Goal: Task Accomplishment & Management: Use online tool/utility

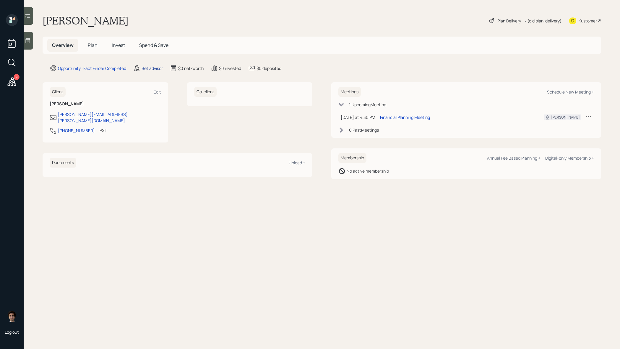
click at [162, 71] on div "Set advisor" at bounding box center [151, 68] width 21 height 6
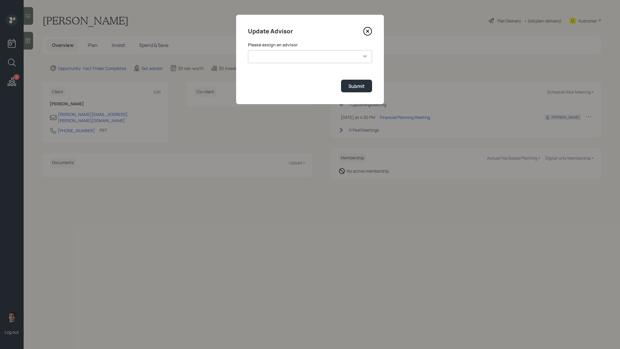
click at [276, 47] on label "Please assign an advisor" at bounding box center [310, 45] width 124 height 6
click at [276, 64] on form "Please assign an advisor [PERSON_NAME] [PERSON_NAME] [PERSON_NAME] [PERSON_NAME…" at bounding box center [310, 67] width 124 height 51
click at [279, 55] on select "[PERSON_NAME] [PERSON_NAME] [PERSON_NAME] [PERSON_NAME] End [PERSON_NAME] [PERS…" at bounding box center [310, 56] width 124 height 13
select select "59554aeb-d739-4552-90b9-0d27d70b4bf7"
click at [248, 50] on select "[PERSON_NAME] [PERSON_NAME] [PERSON_NAME] [PERSON_NAME] End [PERSON_NAME] [PERS…" at bounding box center [310, 56] width 124 height 13
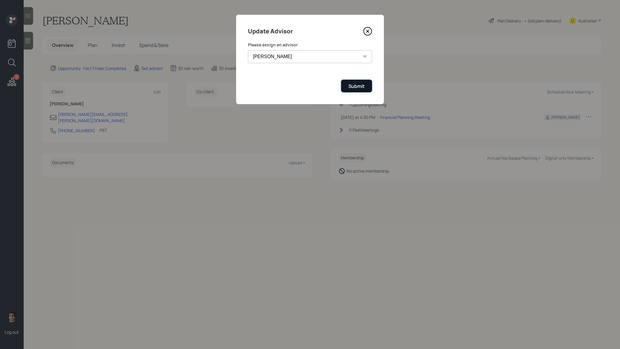
click at [358, 89] on div "Submit" at bounding box center [356, 86] width 16 height 6
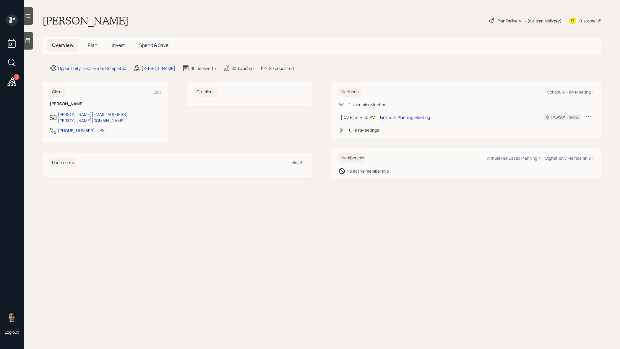
click at [25, 38] on div at bounding box center [28, 41] width 9 height 18
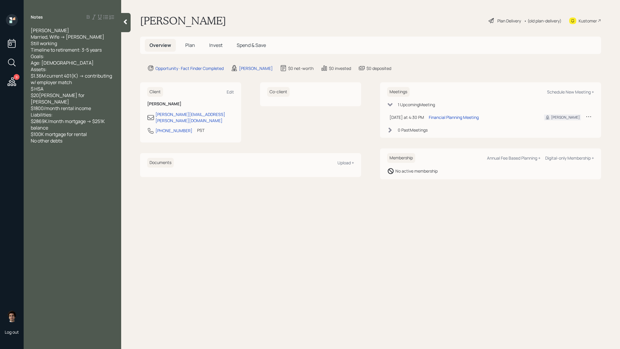
click at [127, 27] on div at bounding box center [125, 22] width 9 height 19
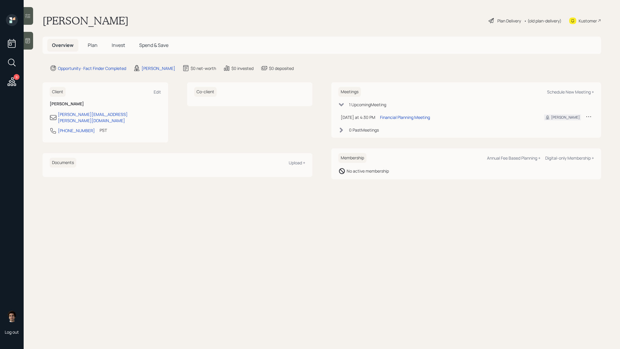
click at [589, 22] on div "Kustomer" at bounding box center [587, 21] width 18 height 6
click at [25, 44] on div at bounding box center [28, 41] width 9 height 18
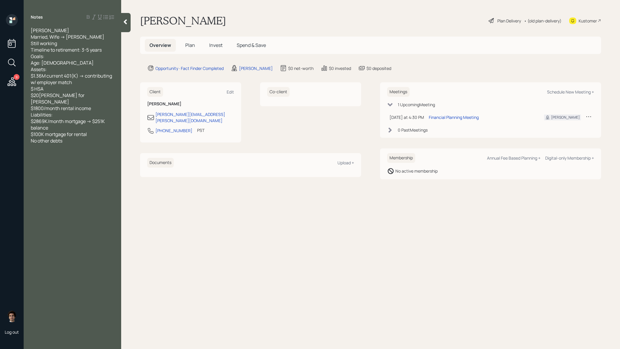
click at [494, 22] on div "Plan Delivery" at bounding box center [505, 20] width 34 height 7
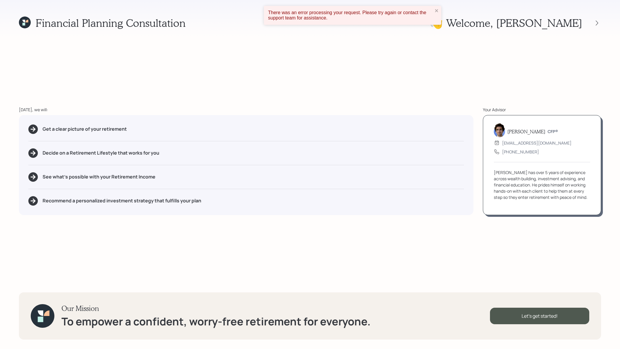
click at [440, 12] on div "There was an error processing your request. Please try again or contact the sup…" at bounding box center [352, 15] width 177 height 19
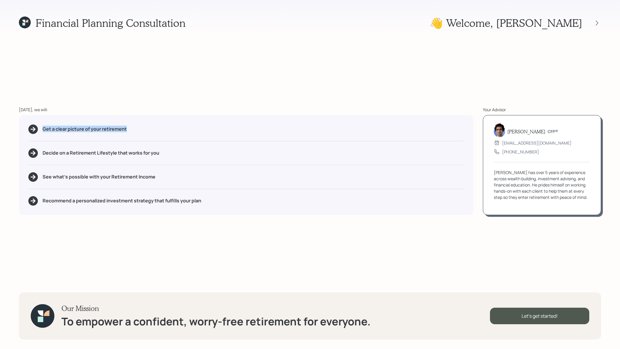
drag, startPoint x: 141, startPoint y: 135, endPoint x: 41, endPoint y: 131, distance: 99.6
click at [41, 131] on div "Get a clear picture of your retirement Decide on a Retirement Lifestyle that wo…" at bounding box center [246, 165] width 454 height 100
drag, startPoint x: 161, startPoint y: 180, endPoint x: 110, endPoint y: 178, distance: 50.6
click at [110, 178] on div "See what's possible with your Retirement Income" at bounding box center [245, 176] width 435 height 9
drag, startPoint x: 215, startPoint y: 207, endPoint x: 67, endPoint y: 197, distance: 148.3
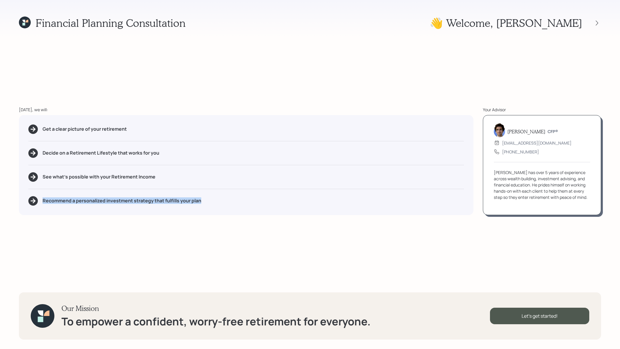
click at [67, 197] on div "Get a clear picture of your retirement Decide on a Retirement Lifestyle that wo…" at bounding box center [246, 165] width 454 height 100
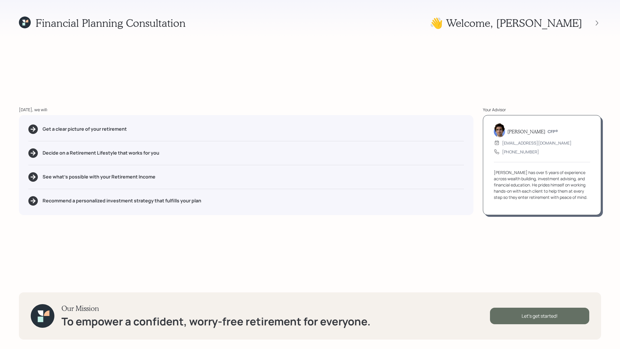
click at [507, 313] on div "Let's get started!" at bounding box center [539, 316] width 99 height 17
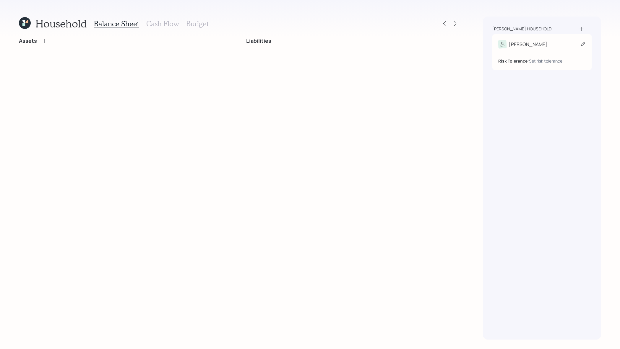
click at [543, 40] on div "[PERSON_NAME]" at bounding box center [541, 44] width 87 height 8
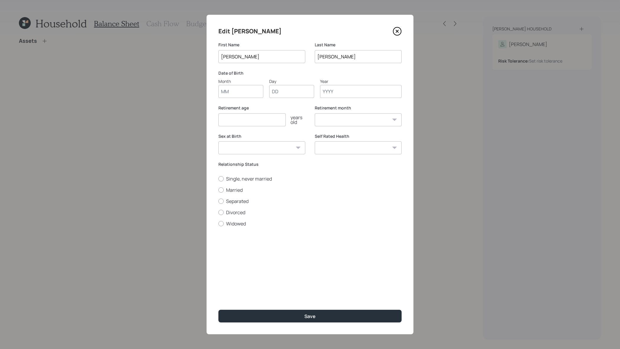
click at [240, 96] on input "Month" at bounding box center [240, 91] width 45 height 13
type input "12"
type input "13"
type input "4"
click at [298, 89] on input "13" at bounding box center [291, 91] width 45 height 13
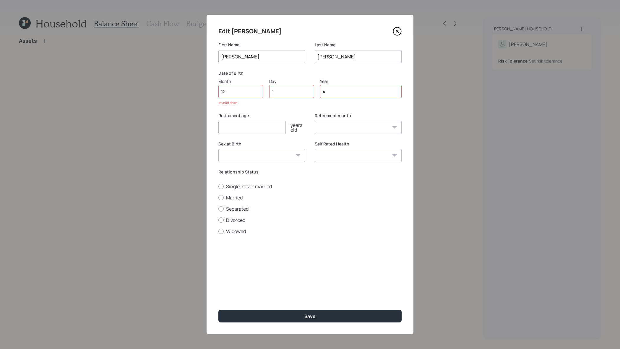
type input "14"
type input "1967"
select select "12"
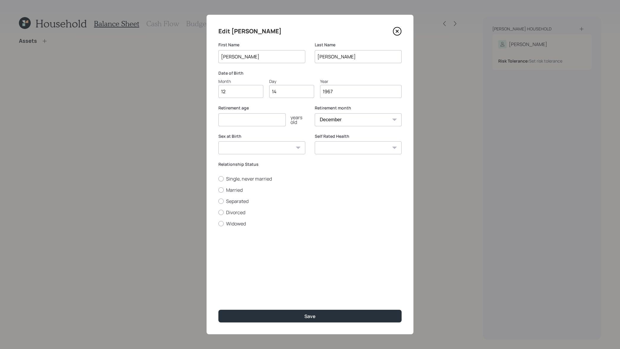
type input "1967"
click at [275, 125] on input "number" at bounding box center [251, 119] width 67 height 13
type input "63"
click at [282, 145] on select "[DEMOGRAPHIC_DATA] [DEMOGRAPHIC_DATA] Other / Prefer not to say" at bounding box center [261, 147] width 87 height 13
select select "[DEMOGRAPHIC_DATA]"
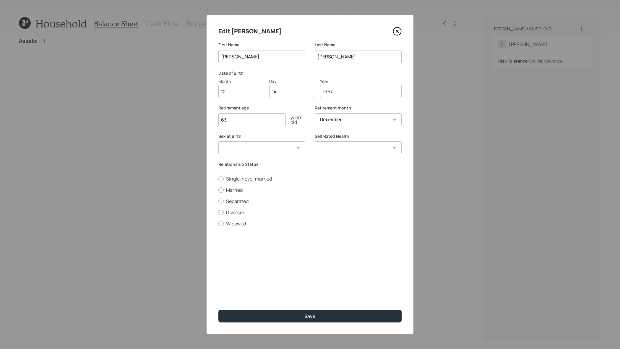
click at [218, 141] on select "[DEMOGRAPHIC_DATA] [DEMOGRAPHIC_DATA] Other / Prefer not to say" at bounding box center [261, 147] width 87 height 13
click at [364, 147] on select "Excellent Very Good Good Fair Poor" at bounding box center [358, 147] width 87 height 13
select select "very_good"
click at [315, 141] on select "Excellent Very Good Good Fair Poor" at bounding box center [358, 147] width 87 height 13
click at [235, 192] on label "Married" at bounding box center [309, 190] width 183 height 6
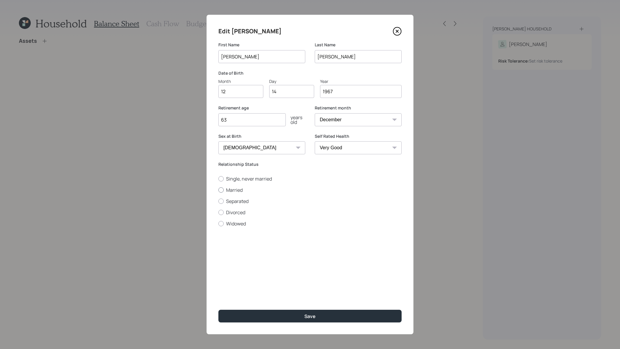
click at [218, 190] on input "Married" at bounding box center [218, 190] width 0 height 0
radio input "true"
click at [351, 316] on button "Save" at bounding box center [309, 316] width 183 height 13
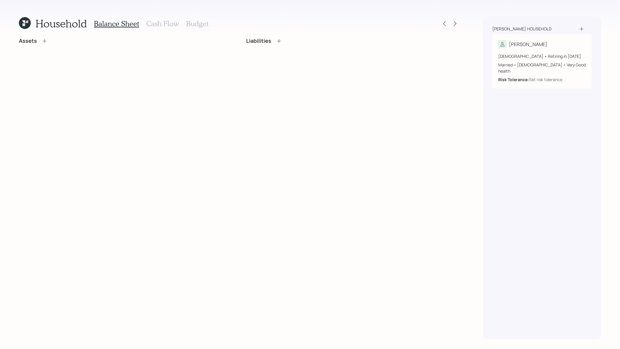
click at [587, 30] on div "[PERSON_NAME] household" at bounding box center [541, 29] width 99 height 6
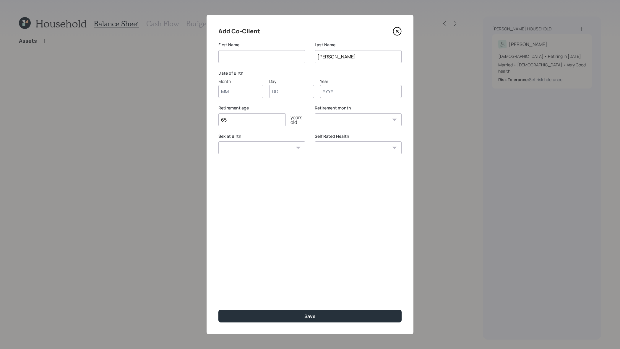
type input "k"
type input "[PERSON_NAME]"
click at [242, 87] on input "Month" at bounding box center [240, 91] width 45 height 13
type input "04"
type input "08"
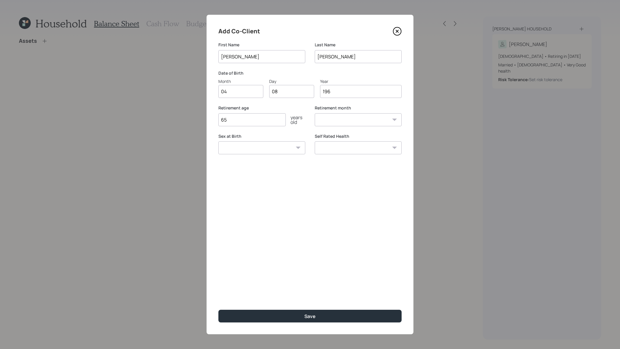
type input "1967"
select select "4"
type input "1967"
drag, startPoint x: 249, startPoint y: 120, endPoint x: 203, endPoint y: 116, distance: 45.4
click at [204, 117] on div "Add Co-Client First Name [PERSON_NAME] Last Name [PERSON_NAME] Date of Birth Mo…" at bounding box center [310, 174] width 620 height 349
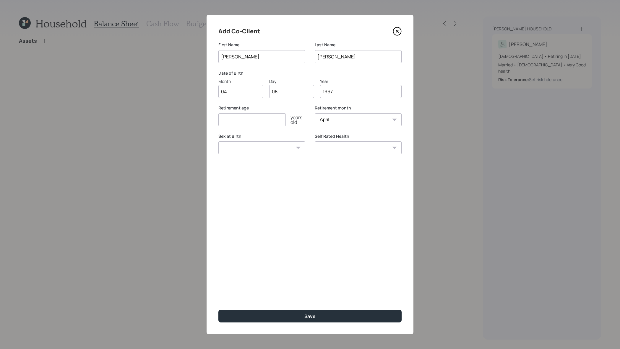
type input "3"
type input "63"
click at [344, 121] on select "January February March April May June July August September October November De…" at bounding box center [358, 119] width 87 height 13
select select "12"
click at [315, 113] on select "January February March April May June July August September October November De…" at bounding box center [358, 119] width 87 height 13
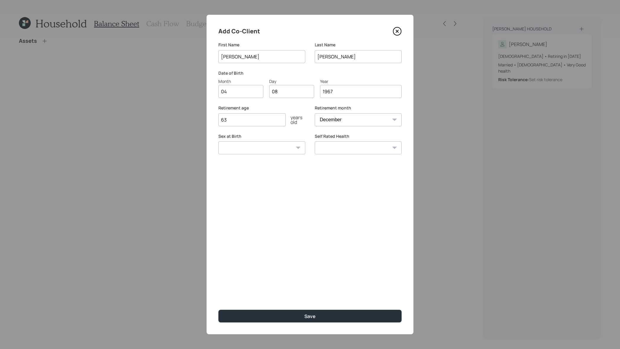
click at [266, 148] on select "[DEMOGRAPHIC_DATA] [DEMOGRAPHIC_DATA] Other / Prefer not to say" at bounding box center [261, 147] width 87 height 13
select select "[DEMOGRAPHIC_DATA]"
click at [218, 141] on select "[DEMOGRAPHIC_DATA] [DEMOGRAPHIC_DATA] Other / Prefer not to say" at bounding box center [261, 147] width 87 height 13
click at [380, 152] on select "Excellent Very Good Good Fair Poor" at bounding box center [358, 147] width 87 height 13
select select "good"
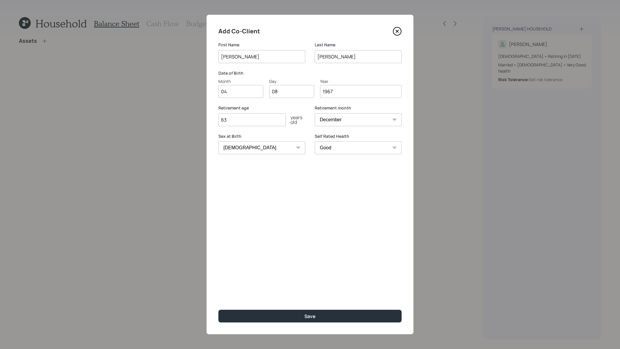
click at [315, 141] on select "Excellent Very Good Good Fair Poor" at bounding box center [358, 147] width 87 height 13
click at [378, 320] on button "Save" at bounding box center [309, 316] width 183 height 13
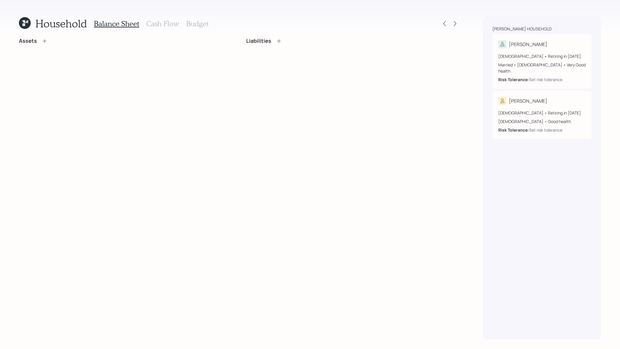
click at [45, 43] on icon at bounding box center [45, 41] width 6 height 6
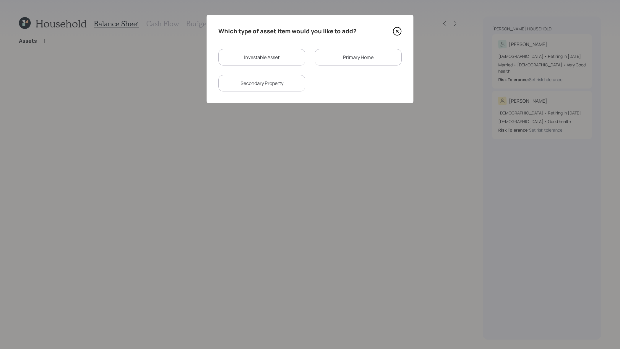
click at [278, 44] on div "Which type of asset item would you like to add? Investable Asset Primary Home S…" at bounding box center [309, 59] width 207 height 89
click at [277, 59] on div "Investable Asset" at bounding box center [261, 57] width 87 height 17
select select "taxable"
select select "balanced"
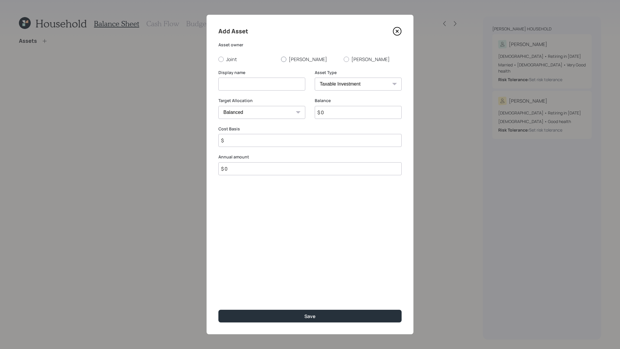
click at [282, 61] on div at bounding box center [283, 59] width 5 height 5
click at [281, 59] on input "[PERSON_NAME]" at bounding box center [281, 59] width 0 height 0
radio input "true"
click at [345, 87] on select "SEP [PERSON_NAME] IRA 401(k) [PERSON_NAME] 401(k) 403(b) [PERSON_NAME] 403(b) 4…" at bounding box center [358, 84] width 87 height 13
select select "company_sponsored"
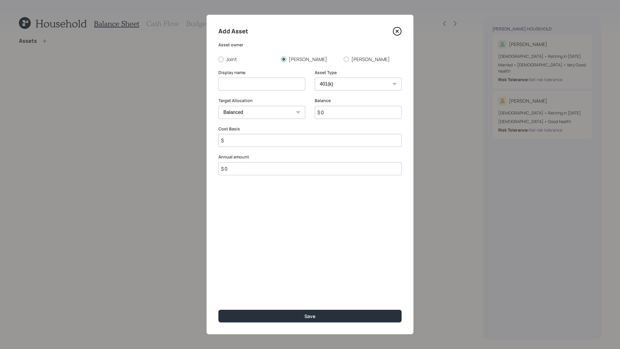
click at [315, 78] on select "SEP [PERSON_NAME] IRA 401(k) [PERSON_NAME] 401(k) 403(b) [PERSON_NAME] 403(b) 4…" at bounding box center [358, 84] width 87 height 13
click at [259, 82] on input at bounding box center [261, 84] width 87 height 13
type input "[PERSON_NAME]'s Current 401k"
click at [351, 114] on input "$ 0" at bounding box center [358, 112] width 87 height 13
type input "$ 1,366,000"
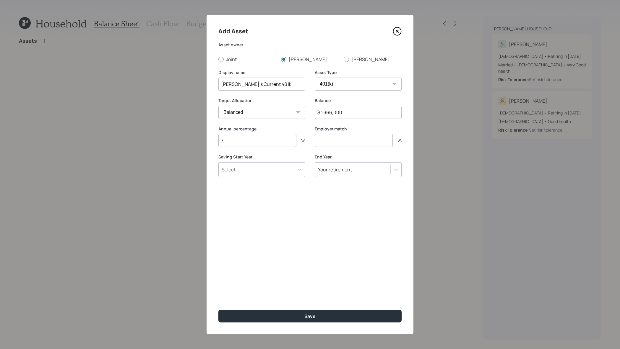
type input "7"
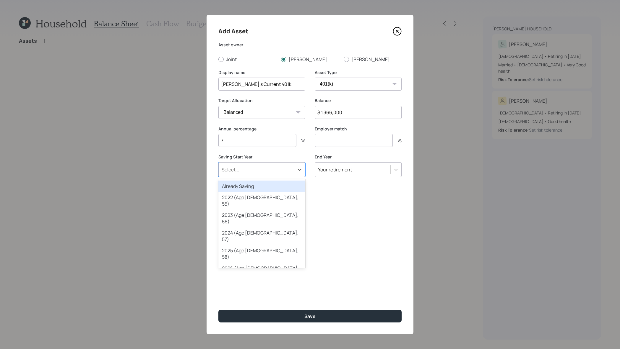
click at [274, 167] on div "Select..." at bounding box center [256, 170] width 75 height 10
click at [274, 187] on div "Already Saving" at bounding box center [261, 186] width 87 height 11
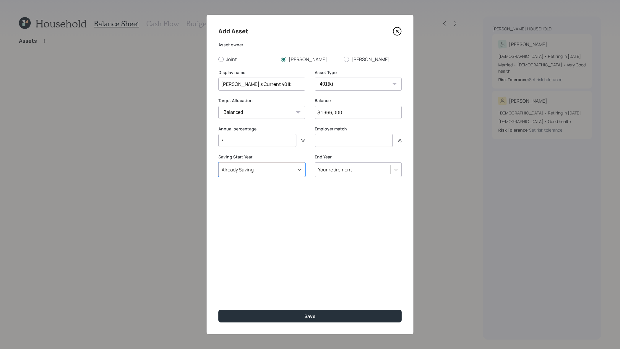
click at [334, 145] on input "number" at bounding box center [354, 140] width 78 height 13
click at [259, 144] on input "7" at bounding box center [257, 140] width 78 height 13
type input "8"
click at [353, 143] on input "number" at bounding box center [354, 140] width 78 height 13
type input "3"
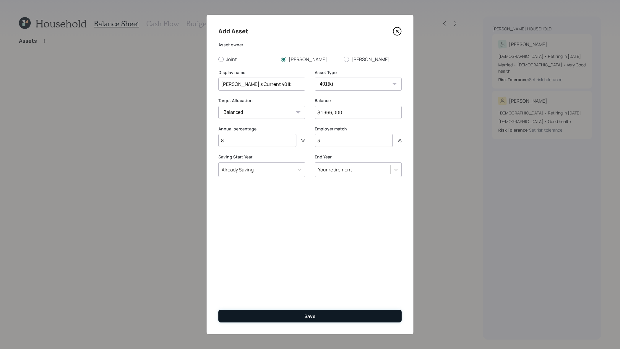
click at [320, 318] on button "Save" at bounding box center [309, 316] width 183 height 13
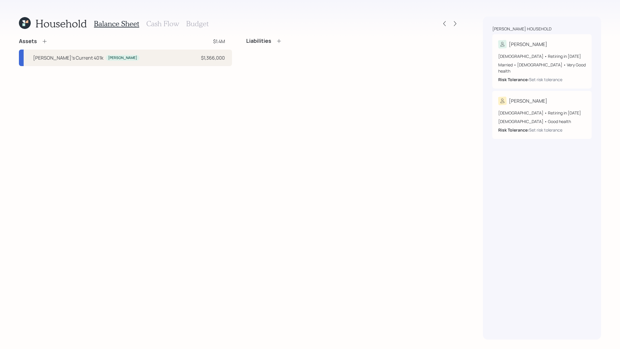
click at [41, 42] on div "Assets" at bounding box center [33, 41] width 29 height 7
click at [43, 42] on icon at bounding box center [45, 41] width 6 height 6
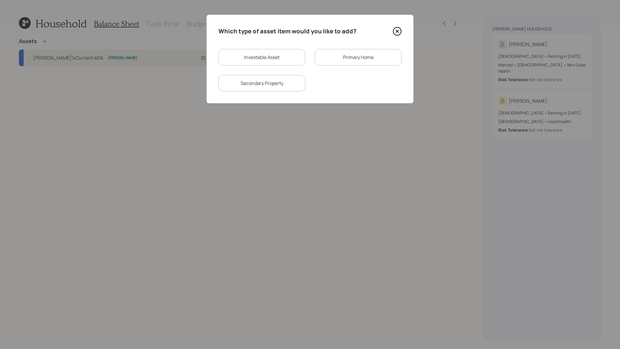
click at [295, 65] on div "Investable Asset" at bounding box center [261, 57] width 87 height 17
select select "taxable"
select select "balanced"
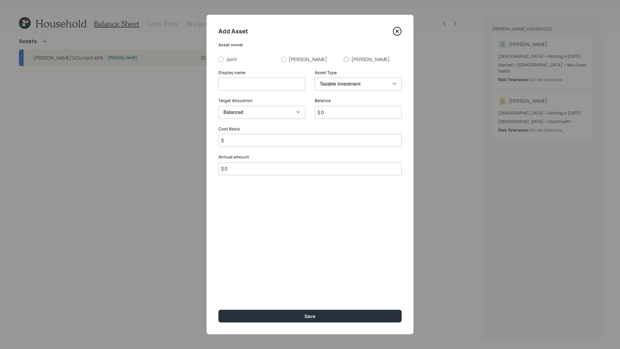
click at [361, 62] on label "[PERSON_NAME]" at bounding box center [372, 59] width 58 height 6
click at [343, 59] on input "[PERSON_NAME]" at bounding box center [343, 59] width 0 height 0
radio input "true"
click at [357, 88] on select "SEP [PERSON_NAME] IRA 401(k) [PERSON_NAME] 401(k) 403(b) [PERSON_NAME] 403(b) 4…" at bounding box center [358, 84] width 87 height 13
select select "roth_ira"
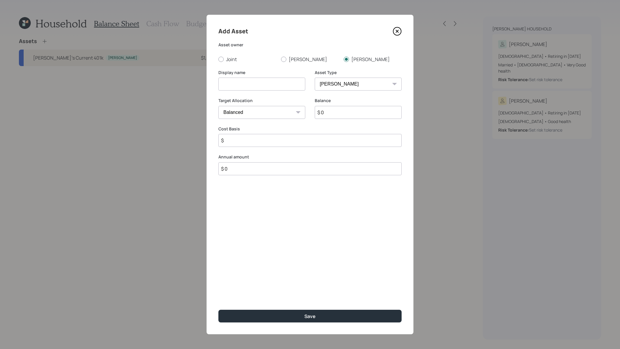
click at [315, 78] on select "SEP [PERSON_NAME] IRA 401(k) [PERSON_NAME] 401(k) 403(b) [PERSON_NAME] 403(b) 4…" at bounding box center [358, 84] width 87 height 13
type input "$"
click at [266, 82] on input at bounding box center [261, 84] width 87 height 13
type input "[PERSON_NAME]'s [PERSON_NAME]"
click at [358, 109] on input "$ 0" at bounding box center [358, 112] width 87 height 13
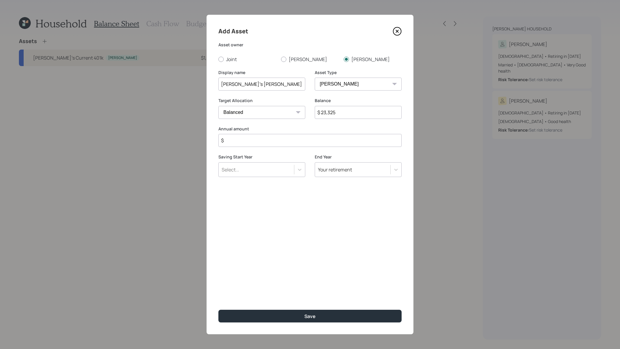
type input "$ 23,325"
click at [344, 139] on input "$" at bounding box center [309, 140] width 183 height 13
type input "$ 0"
click at [386, 313] on button "Save" at bounding box center [309, 316] width 183 height 13
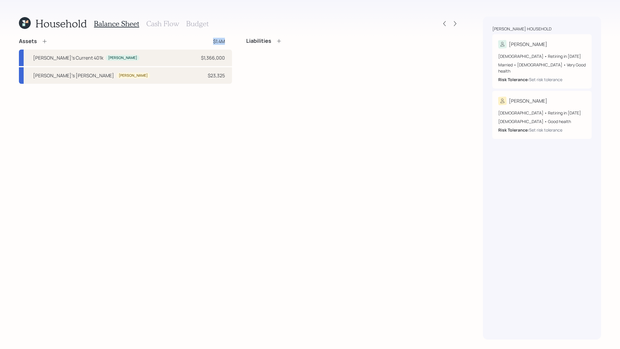
drag, startPoint x: 228, startPoint y: 44, endPoint x: 201, endPoint y: 43, distance: 27.5
click at [201, 43] on div "Assets $1.4M" at bounding box center [125, 41] width 213 height 7
click at [246, 114] on div "Assets $1.4M [PERSON_NAME]'s Current 401k [PERSON_NAME] $1,366,000 [PERSON_NAME…" at bounding box center [239, 189] width 440 height 302
click at [40, 39] on div "Assets" at bounding box center [33, 41] width 29 height 7
click at [46, 41] on icon at bounding box center [45, 42] width 4 height 4
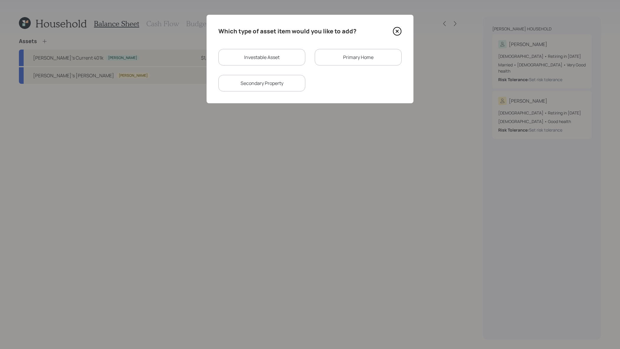
click at [278, 49] on div "Investable Asset" at bounding box center [261, 57] width 87 height 17
select select "taxable"
select select "balanced"
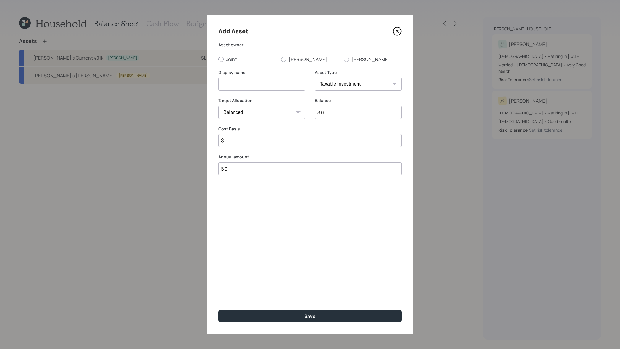
click at [291, 57] on label "[PERSON_NAME]" at bounding box center [310, 59] width 58 height 6
click at [281, 59] on input "[PERSON_NAME]" at bounding box center [281, 59] width 0 height 0
radio input "true"
click at [341, 86] on select "SEP [PERSON_NAME] IRA 401(k) [PERSON_NAME] 401(k) 403(b) [PERSON_NAME] 403(b) 4…" at bounding box center [358, 84] width 87 height 13
select select "roth_ira"
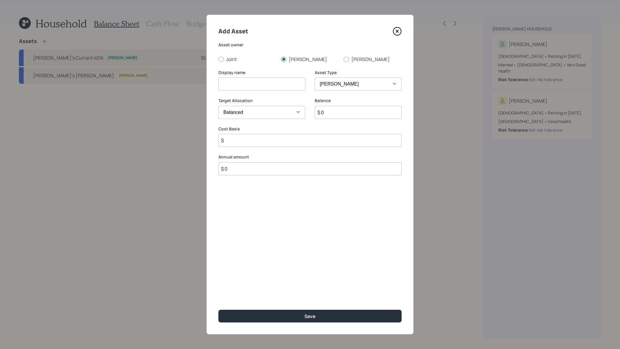
click at [315, 78] on select "SEP [PERSON_NAME] IRA 401(k) [PERSON_NAME] 401(k) 403(b) [PERSON_NAME] 403(b) 4…" at bounding box center [358, 84] width 87 height 13
type input "$"
click at [293, 82] on input at bounding box center [261, 84] width 87 height 13
type input "[PERSON_NAME]'s [PERSON_NAME]"
click at [378, 117] on input "$ 0" at bounding box center [358, 112] width 87 height 13
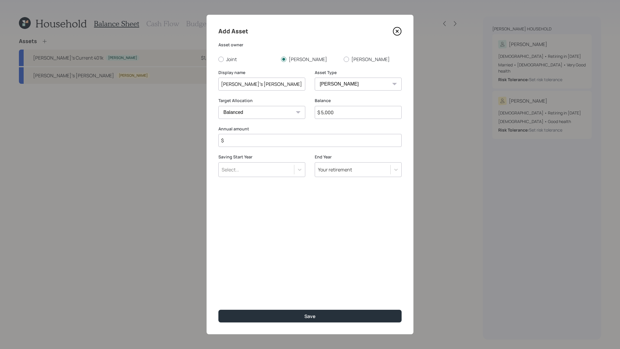
type input "$ 5,000"
type input "$ 0"
click at [218, 310] on button "Save" at bounding box center [309, 316] width 183 height 13
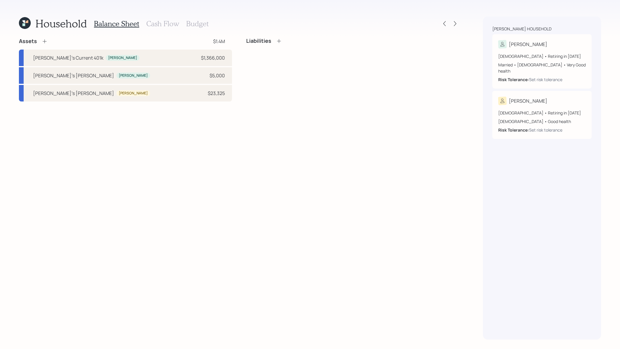
click at [43, 38] on icon at bounding box center [45, 41] width 6 height 6
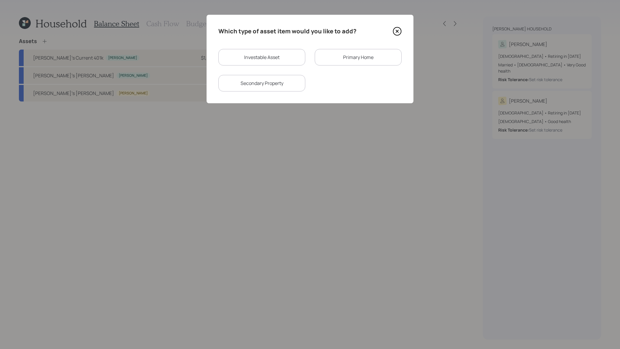
click at [286, 59] on div "Investable Asset" at bounding box center [261, 57] width 87 height 17
select select "taxable"
select select "balanced"
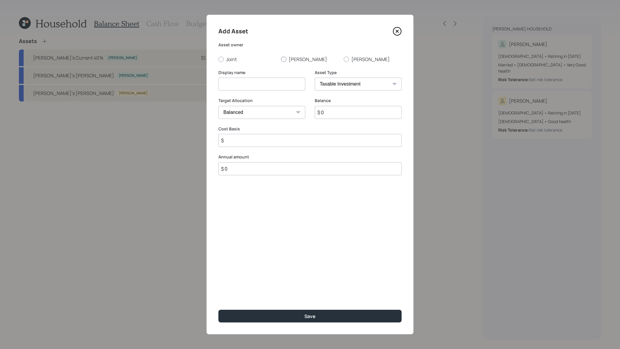
click at [284, 58] on div at bounding box center [283, 59] width 5 height 5
click at [281, 59] on input "[PERSON_NAME]" at bounding box center [281, 59] width 0 height 0
radio input "true"
click at [366, 84] on select "SEP [PERSON_NAME] IRA 401(k) [PERSON_NAME] 401(k) 403(b) [PERSON_NAME] 403(b) 4…" at bounding box center [358, 84] width 87 height 13
click at [315, 78] on select "SEP [PERSON_NAME] IRA 401(k) [PERSON_NAME] 401(k) 403(b) [PERSON_NAME] 403(b) 4…" at bounding box center [358, 84] width 87 height 13
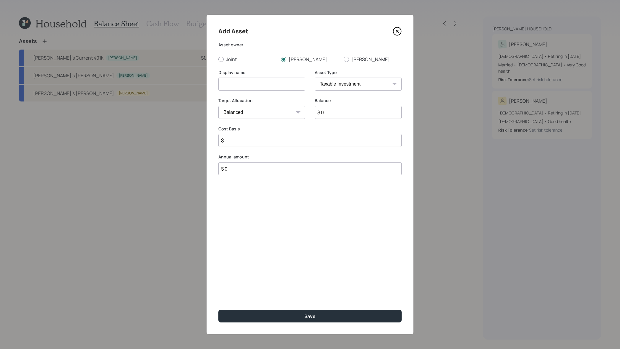
click at [260, 81] on input at bounding box center [261, 84] width 87 height 13
type input "Former Employer Stock"
click at [340, 113] on input "$ 0" at bounding box center [358, 112] width 87 height 13
drag, startPoint x: 346, startPoint y: 117, endPoint x: 305, endPoint y: 106, distance: 42.8
click at [305, 106] on div "Target Allocation Cash Conservative Balanced Aggressive Balance $ 5,000" at bounding box center [309, 112] width 183 height 28
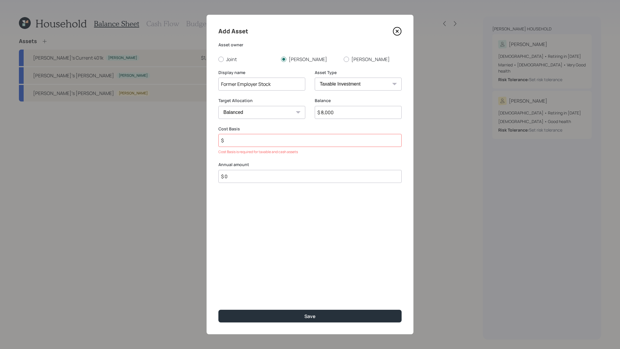
type input "$ 8,000"
type input "$ 5,000"
click at [218, 310] on button "Save" at bounding box center [309, 316] width 183 height 13
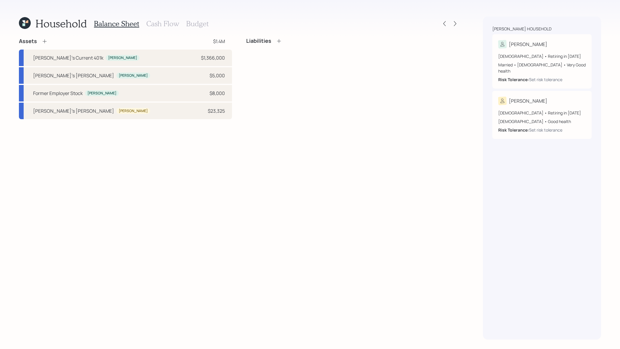
click at [46, 41] on icon at bounding box center [45, 41] width 6 height 6
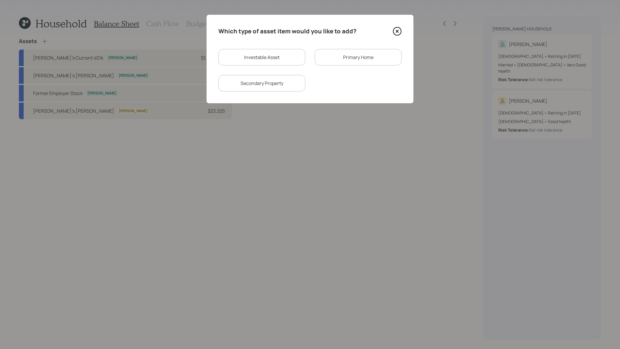
click at [284, 59] on div "Investable Asset" at bounding box center [261, 57] width 87 height 17
select select "taxable"
select select "balanced"
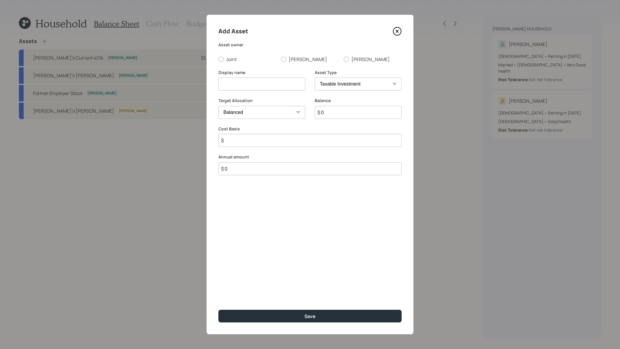
click at [393, 89] on select "SEP [PERSON_NAME] IRA 401(k) [PERSON_NAME] 401(k) 403(b) [PERSON_NAME] 403(b) 4…" at bounding box center [358, 84] width 87 height 13
select select "emergency_fund"
click at [315, 78] on select "SEP [PERSON_NAME] IRA 401(k) [PERSON_NAME] 401(k) 403(b) [PERSON_NAME] 403(b) 4…" at bounding box center [358, 84] width 87 height 13
click at [292, 87] on input at bounding box center [261, 84] width 87 height 13
type input "Emergency Savings"
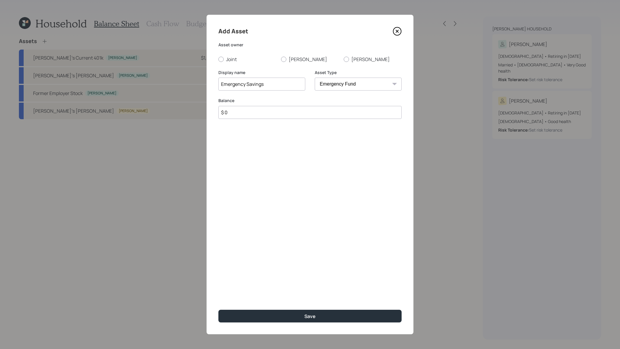
click at [282, 116] on input "$ 0" at bounding box center [309, 112] width 183 height 13
click at [254, 118] on input "$ 0" at bounding box center [309, 112] width 183 height 13
type input "$ 80,000"
click at [218, 310] on button "Save" at bounding box center [309, 316] width 183 height 13
click at [231, 60] on label "Joint" at bounding box center [247, 59] width 58 height 6
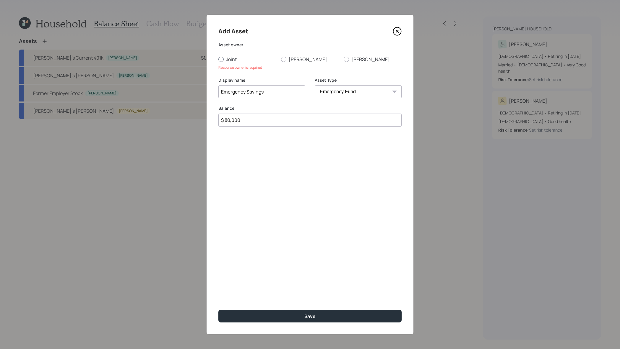
click at [218, 59] on input "Joint" at bounding box center [218, 59] width 0 height 0
radio input "true"
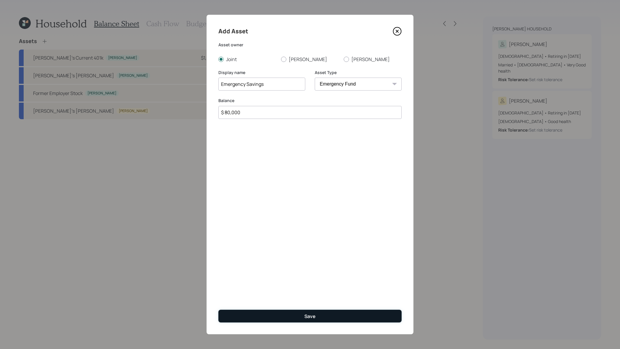
click at [315, 321] on button "Save" at bounding box center [309, 316] width 183 height 13
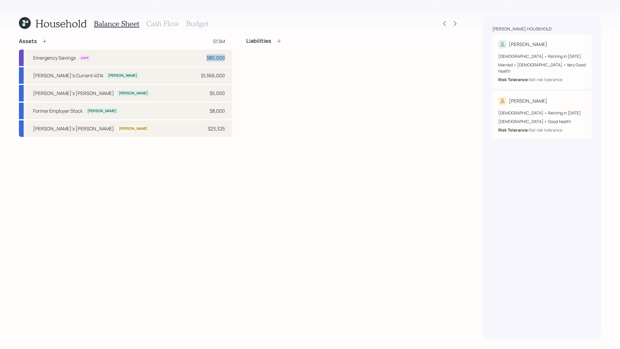
drag, startPoint x: 225, startPoint y: 55, endPoint x: 204, endPoint y: 48, distance: 21.8
click at [204, 48] on div "Assets $1.5M Emergency Savings Joint $80,000 Lance's Current 401k [PERSON_NAME]…" at bounding box center [125, 87] width 213 height 99
click at [204, 47] on div "Assets $1.5M Emergency Savings Joint $80,000 Lance's Current 401k [PERSON_NAME]…" at bounding box center [125, 87] width 213 height 99
click at [46, 42] on icon at bounding box center [45, 41] width 6 height 6
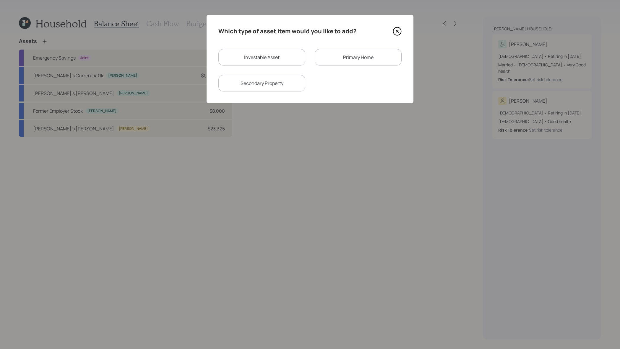
click at [363, 58] on div "Primary Home" at bounding box center [358, 57] width 87 height 17
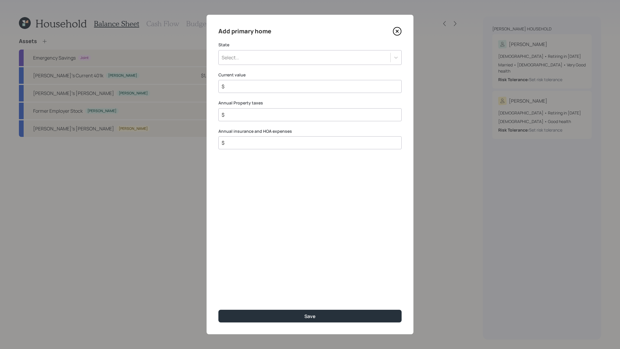
click at [289, 57] on div "Select..." at bounding box center [305, 58] width 172 height 10
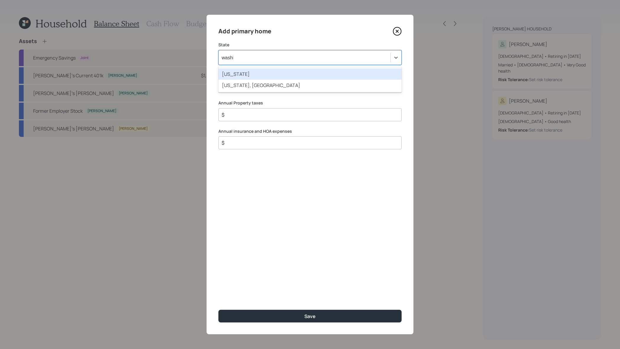
type input "washing"
click at [282, 74] on div "[US_STATE]" at bounding box center [309, 74] width 183 height 11
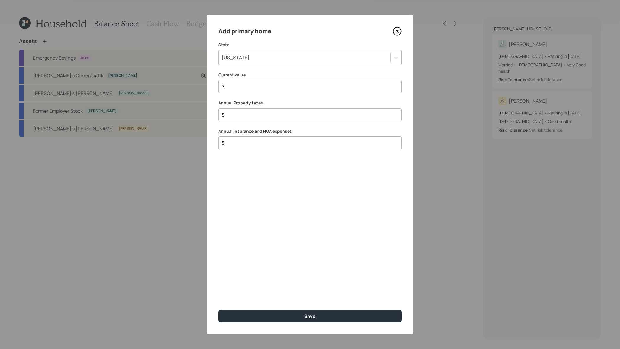
click at [278, 92] on div "$" at bounding box center [309, 86] width 183 height 13
click at [278, 89] on input "$" at bounding box center [307, 86] width 173 height 7
type input "$ 900,000"
click at [269, 107] on div "Annual Property taxes $" at bounding box center [309, 110] width 183 height 21
click at [272, 118] on input "$" at bounding box center [307, 114] width 173 height 7
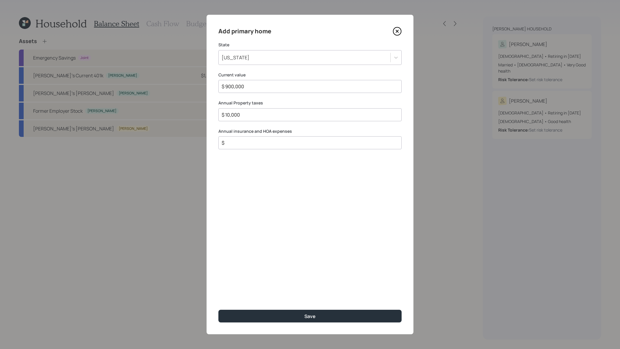
type input "$ 10,000"
click at [274, 143] on input "$" at bounding box center [307, 142] width 173 height 7
type input "$ 2,000"
click at [218, 310] on button "Save" at bounding box center [309, 316] width 183 height 13
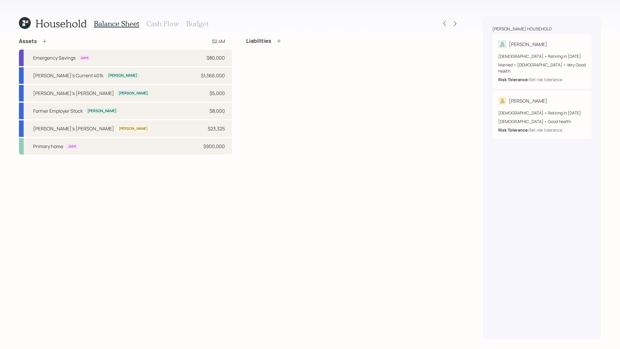
click at [44, 39] on icon at bounding box center [45, 41] width 6 height 6
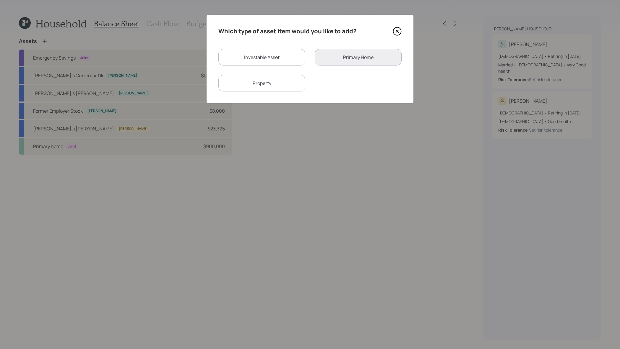
click at [291, 80] on div "Property" at bounding box center [261, 83] width 87 height 17
select select "rental_property"
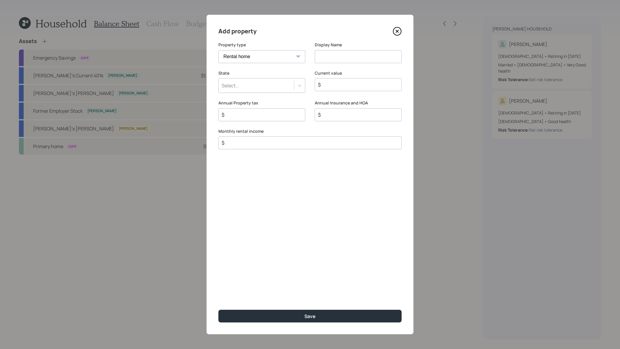
click at [278, 57] on select "Vacation home Rental home" at bounding box center [261, 56] width 87 height 13
click at [218, 50] on select "Vacation home Rental home" at bounding box center [261, 56] width 87 height 13
click at [356, 64] on div "Display Name" at bounding box center [358, 56] width 87 height 28
click at [357, 60] on input at bounding box center [358, 56] width 87 height 13
type input "[US_STATE] Rental"
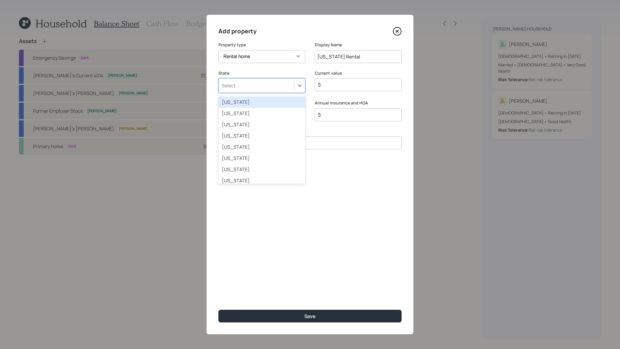
click at [274, 84] on div "Select..." at bounding box center [256, 86] width 75 height 10
type input "[US_STATE]"
click at [271, 100] on div "[US_STATE]" at bounding box center [261, 102] width 87 height 11
click at [386, 77] on div "Current value $" at bounding box center [358, 80] width 87 height 21
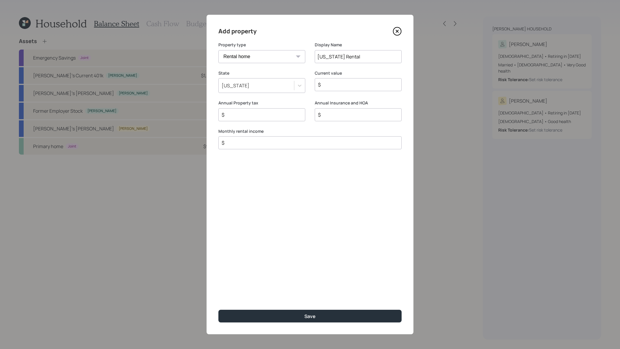
click at [386, 83] on input "$" at bounding box center [355, 84] width 77 height 7
type input "$ 350,000"
click at [276, 103] on label "Annual Property tax" at bounding box center [261, 103] width 87 height 6
click at [279, 110] on div "$" at bounding box center [261, 114] width 87 height 13
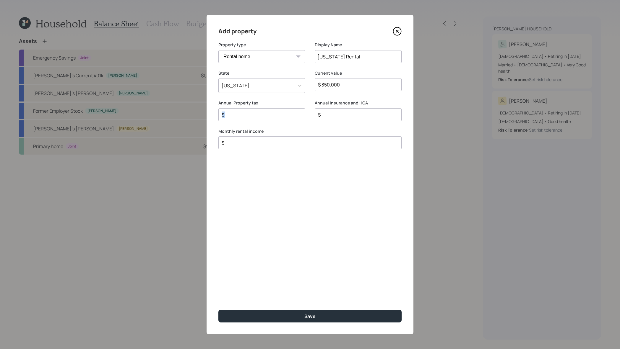
click at [279, 113] on input "$" at bounding box center [259, 114] width 77 height 7
click at [281, 115] on input "$" at bounding box center [259, 114] width 77 height 7
type input "$ 2,000"
click at [343, 112] on input "$" at bounding box center [355, 114] width 77 height 7
type input "$ 1,000"
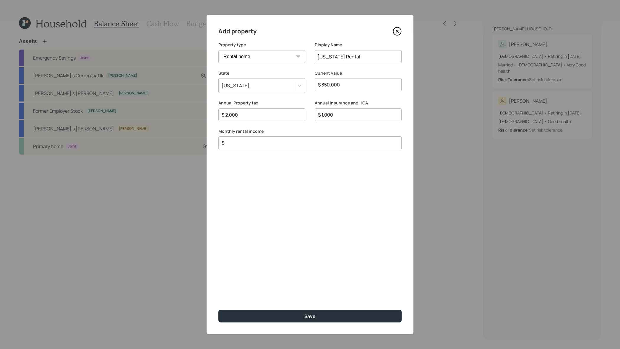
click at [292, 146] on input "$" at bounding box center [307, 142] width 173 height 7
type input "$ 1,800"
click at [218, 310] on button "Save" at bounding box center [309, 316] width 183 height 13
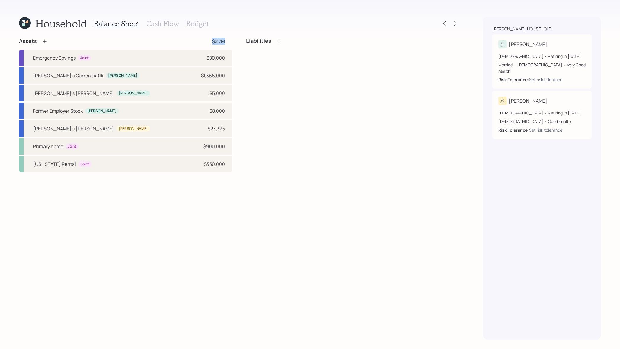
drag, startPoint x: 229, startPoint y: 43, endPoint x: 196, endPoint y: 45, distance: 32.3
click at [196, 45] on div "Assets $2.7M" at bounding box center [125, 41] width 213 height 7
click at [276, 42] on icon at bounding box center [279, 41] width 6 height 6
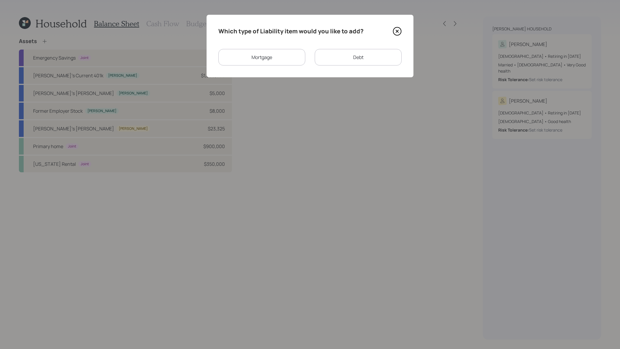
click at [287, 67] on div "Which type of Liability item would you like to add? Mortgage Debt" at bounding box center [309, 46] width 207 height 63
click at [288, 63] on div "Mortgage" at bounding box center [261, 57] width 87 height 17
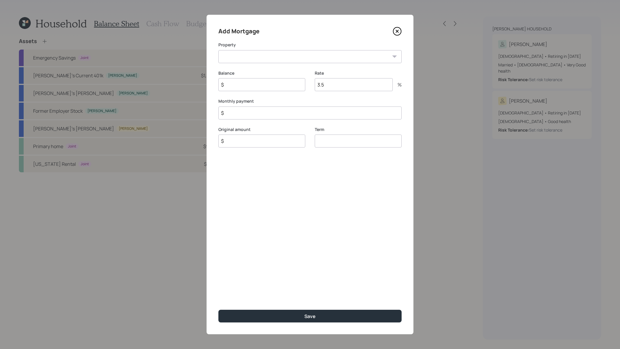
click at [287, 60] on select "WA Primary home [US_STATE] Rental" at bounding box center [309, 56] width 183 height 13
select select "dcd63115-726f-4de1-8890-0161f137c681"
click at [218, 50] on select "WA Primary home [US_STATE] Rental" at bounding box center [309, 56] width 183 height 13
click at [286, 91] on input "$" at bounding box center [261, 84] width 87 height 13
type input "$ 250,000"
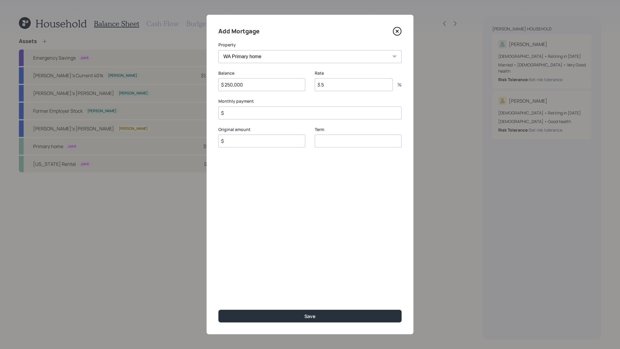
click at [344, 82] on input "3.5" at bounding box center [354, 84] width 78 height 13
type input "3"
click at [261, 109] on input "$" at bounding box center [309, 113] width 183 height 13
click at [261, 110] on input "$" at bounding box center [309, 113] width 183 height 13
click at [262, 117] on input "$" at bounding box center [309, 113] width 183 height 13
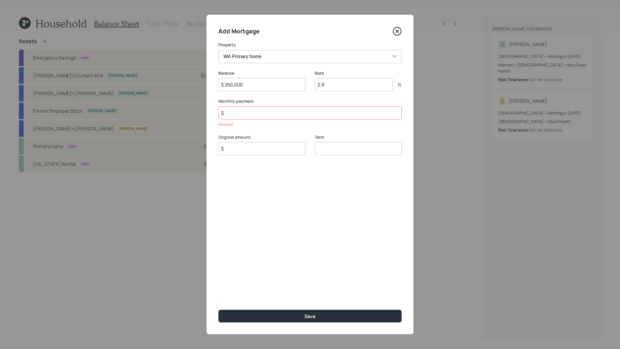
click at [342, 87] on input "2.9" at bounding box center [354, 84] width 78 height 13
type input "2.99"
click at [329, 114] on input "$" at bounding box center [309, 113] width 183 height 13
type input "$ 1,760"
click at [346, 144] on input "number" at bounding box center [358, 141] width 87 height 13
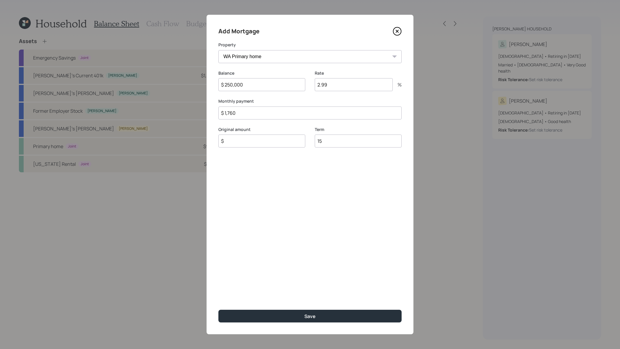
type input "15"
click at [268, 145] on input "$" at bounding box center [261, 141] width 87 height 13
type input "$ 250,000"
click at [218, 310] on button "Save" at bounding box center [309, 316] width 183 height 13
select select "d296fd3d-5aa3-4ad6-9c6d-ba948e973cd9"
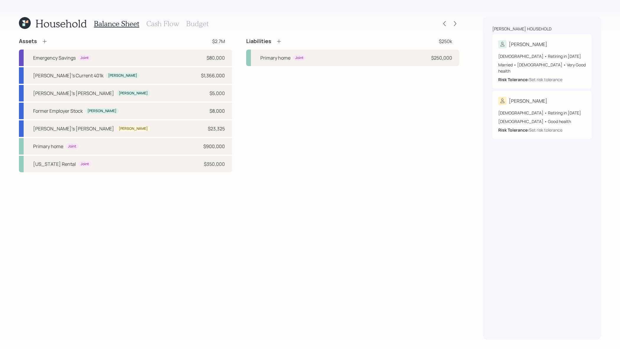
click at [277, 41] on icon at bounding box center [279, 42] width 4 height 4
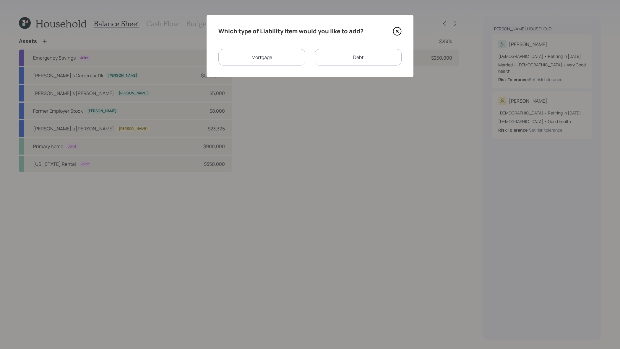
click at [270, 68] on div "Which type of Liability item would you like to add? Mortgage Debt" at bounding box center [309, 46] width 207 height 63
click at [271, 68] on div "Which type of Liability item would you like to add? Mortgage Debt" at bounding box center [309, 46] width 207 height 63
click at [273, 59] on div "Mortgage" at bounding box center [261, 57] width 87 height 17
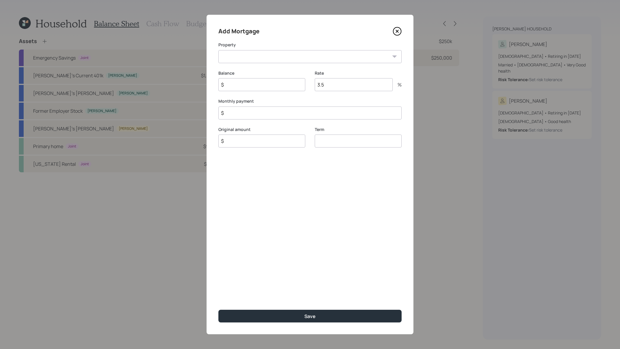
click at [276, 43] on label "Property" at bounding box center [309, 45] width 183 height 6
click at [276, 58] on select "[US_STATE] Rental" at bounding box center [309, 56] width 183 height 13
select select "d296fd3d-5aa3-4ad6-9c6d-ba948e973cd9"
click at [218, 50] on select "[US_STATE] Rental" at bounding box center [309, 56] width 183 height 13
click at [267, 88] on input "$" at bounding box center [261, 84] width 87 height 13
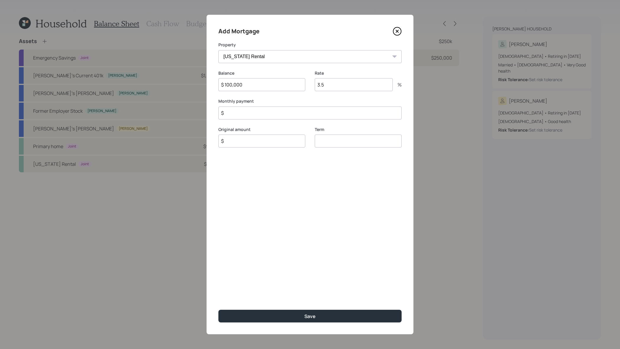
type input "$ 100,000"
type input "3.375"
click at [234, 108] on input "$" at bounding box center [309, 113] width 183 height 13
click at [237, 114] on input "$" at bounding box center [309, 113] width 183 height 13
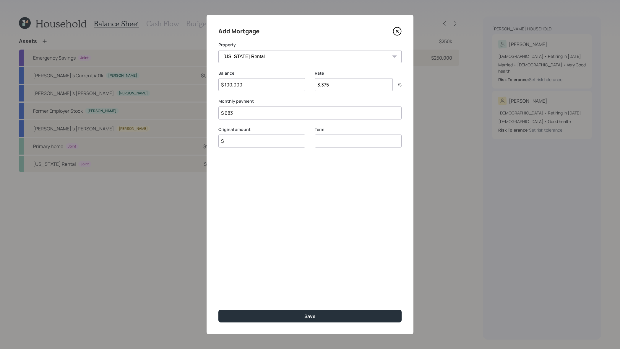
type input "$ 683"
click at [293, 140] on input "$" at bounding box center [261, 141] width 87 height 13
click at [329, 144] on input "number" at bounding box center [358, 141] width 87 height 13
type input "15"
click at [238, 144] on input "$" at bounding box center [261, 141] width 87 height 13
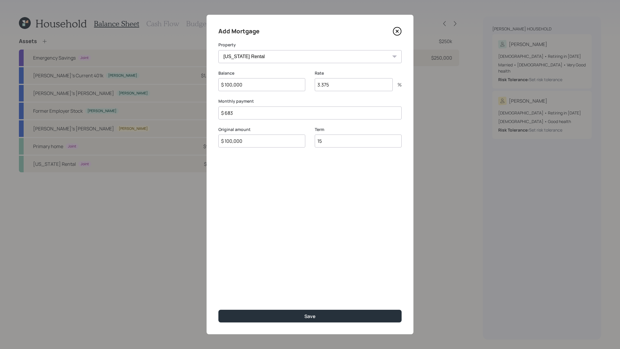
type input "$ 100,000"
click at [218, 310] on button "Save" at bounding box center [309, 316] width 183 height 13
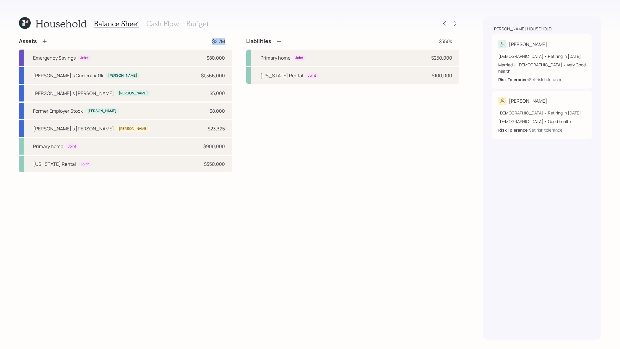
drag, startPoint x: 231, startPoint y: 42, endPoint x: 180, endPoint y: 40, distance: 50.9
click at [180, 40] on div "Assets $2.7M" at bounding box center [125, 41] width 213 height 7
click at [158, 25] on h3 "Cash Flow" at bounding box center [162, 23] width 33 height 9
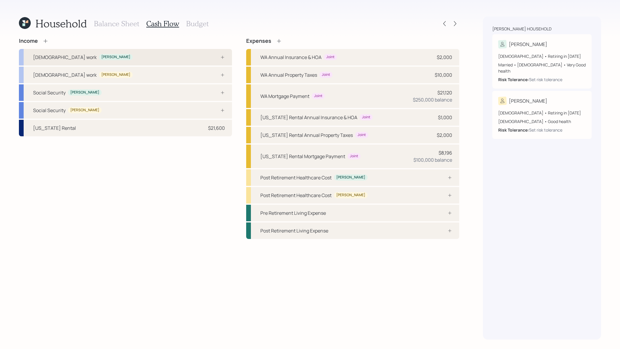
click at [106, 55] on div "[DEMOGRAPHIC_DATA] work [PERSON_NAME]" at bounding box center [125, 57] width 213 height 17
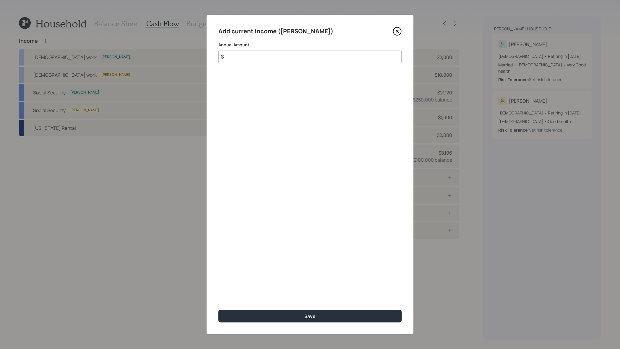
click at [284, 58] on input "$" at bounding box center [309, 56] width 183 height 13
type input "$ 160,000"
click at [218, 310] on button "Save" at bounding box center [309, 316] width 183 height 13
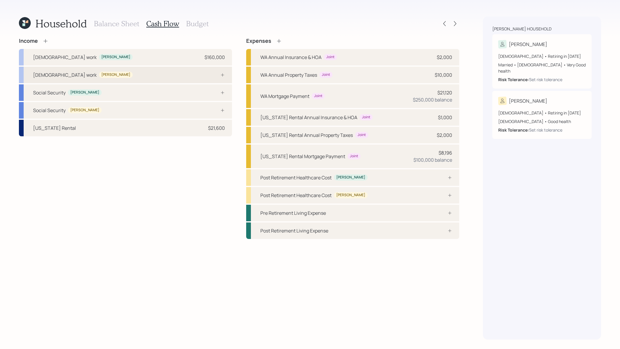
click at [205, 74] on div "[DEMOGRAPHIC_DATA] work [PERSON_NAME]" at bounding box center [125, 75] width 213 height 17
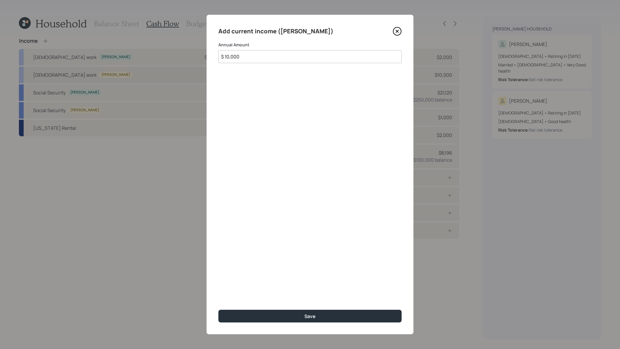
type input "$ 10,000"
click at [218, 310] on button "Save" at bounding box center [309, 316] width 183 height 13
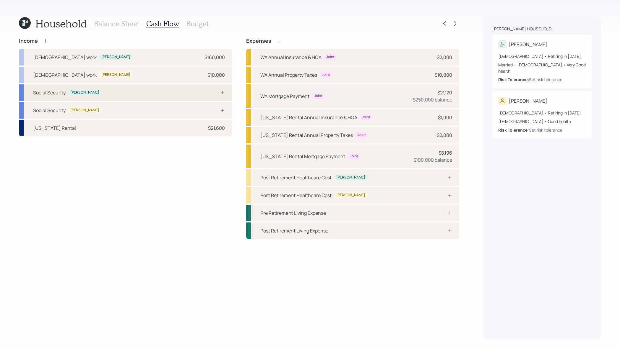
click at [175, 94] on div "Social Security [PERSON_NAME]" at bounding box center [125, 92] width 213 height 17
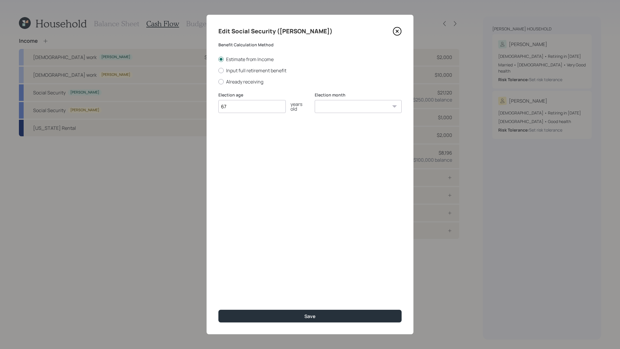
type input "67"
click at [373, 108] on select "January February March April May June July August September October November De…" at bounding box center [358, 106] width 87 height 13
select select "12"
click at [315, 100] on select "January February March April May June July August September October November De…" at bounding box center [358, 106] width 87 height 13
click at [355, 313] on button "Save" at bounding box center [309, 316] width 183 height 13
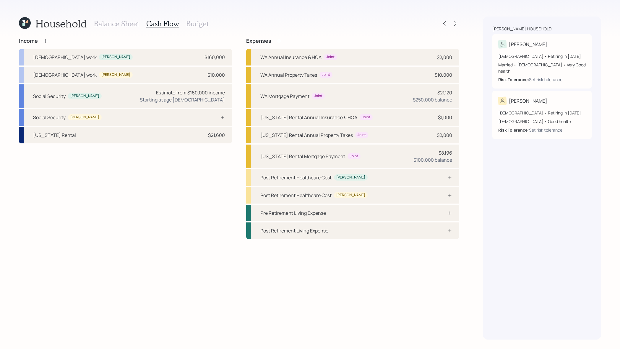
click at [537, 97] on div "[PERSON_NAME]" at bounding box center [541, 101] width 87 height 8
select select "12"
select select "[DEMOGRAPHIC_DATA]"
select select "good"
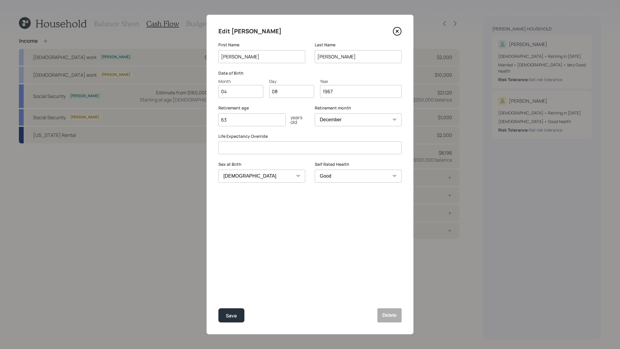
click at [400, 35] on icon at bounding box center [397, 31] width 9 height 9
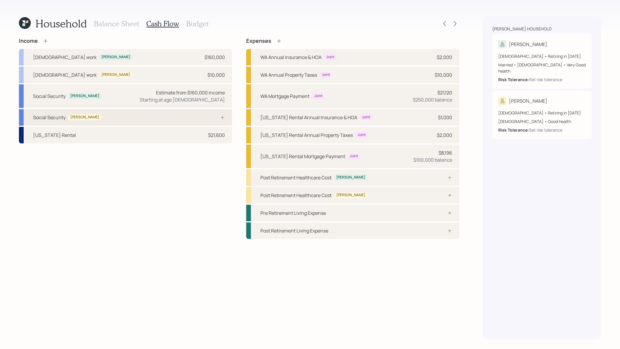
click at [167, 119] on div "Social Security [PERSON_NAME]" at bounding box center [125, 117] width 213 height 17
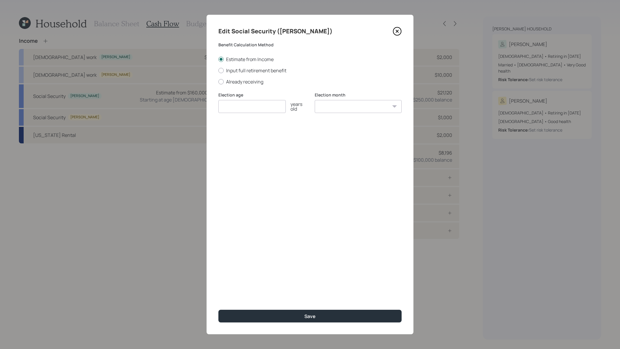
click at [268, 104] on input "number" at bounding box center [251, 106] width 67 height 13
type input "67"
click at [325, 105] on select "January February March April May June July August September October November De…" at bounding box center [358, 106] width 87 height 13
select select "4"
click at [315, 100] on select "January February March April May June July August September October November De…" at bounding box center [358, 106] width 87 height 13
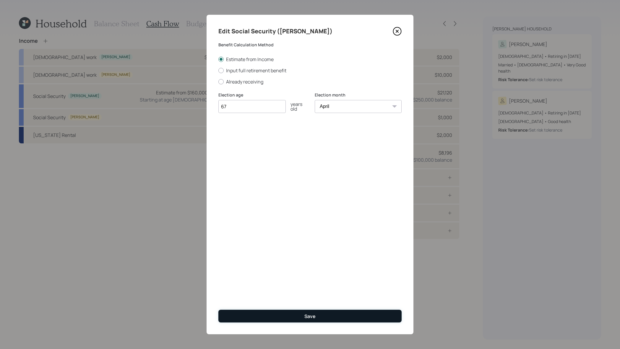
click at [340, 313] on button "Save" at bounding box center [309, 316] width 183 height 13
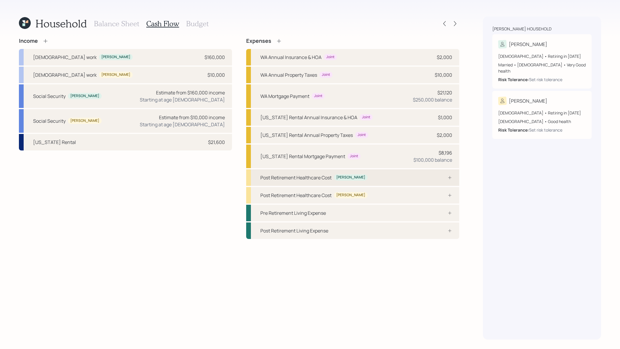
click at [322, 180] on div "Post Retirement Healthcare Cost" at bounding box center [295, 177] width 71 height 7
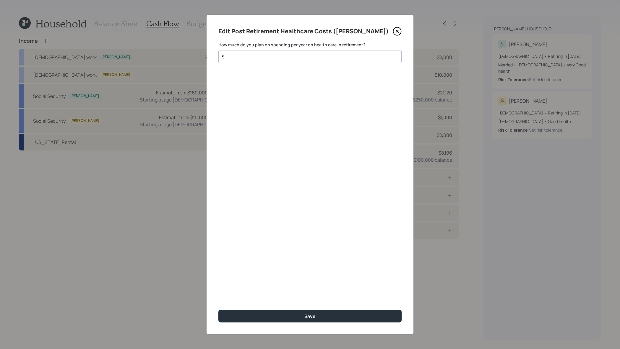
click at [328, 58] on input "$" at bounding box center [307, 56] width 173 height 7
type input "$ 5,000"
click at [218, 310] on button "Save" at bounding box center [309, 316] width 183 height 13
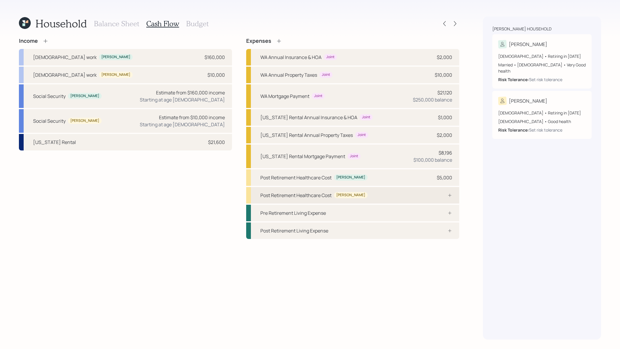
click at [419, 195] on div "Post Retirement Healthcare Cost [PERSON_NAME]" at bounding box center [352, 195] width 213 height 17
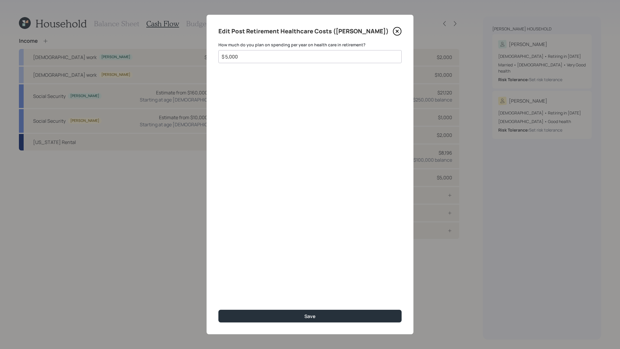
type input "$ 5,000"
click at [218, 310] on button "Save" at bounding box center [309, 316] width 183 height 13
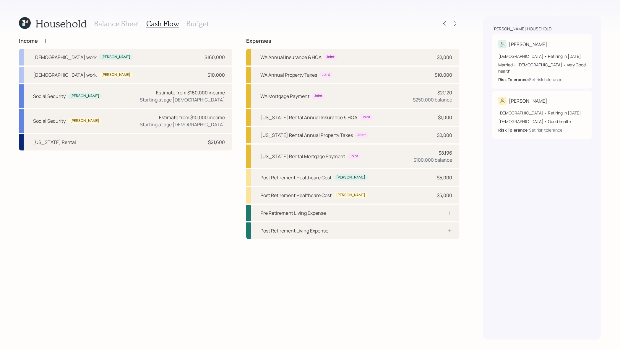
click at [280, 42] on icon at bounding box center [279, 41] width 6 height 6
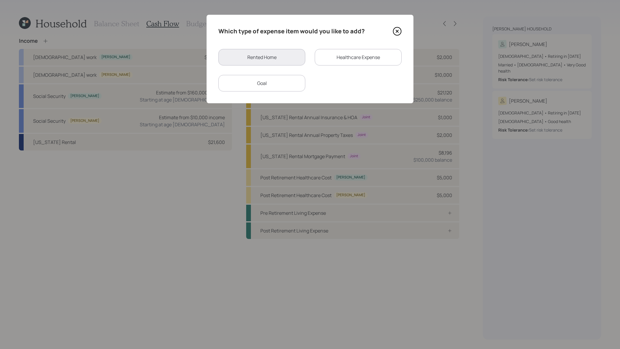
click at [350, 65] on div "Healthcare Expense" at bounding box center [358, 57] width 87 height 17
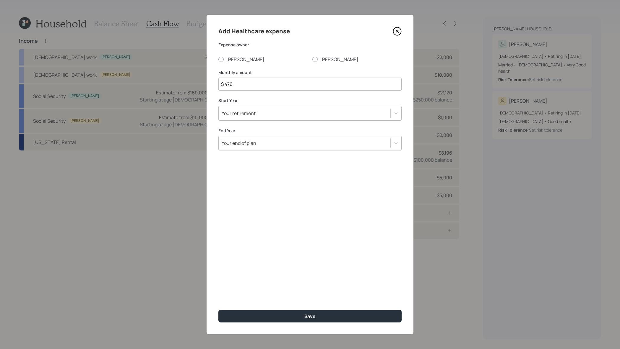
drag, startPoint x: 264, startPoint y: 84, endPoint x: 136, endPoint y: 63, distance: 129.8
click at [136, 63] on div "Add Healthcare expense Expense owner [PERSON_NAME] Monthly amount $ 476 Start Y…" at bounding box center [310, 174] width 620 height 349
type input "$ 583"
click at [295, 153] on div "Add Healthcare expense Expense owner [PERSON_NAME] Monthly amount $ 583 Start Y…" at bounding box center [309, 175] width 207 height 320
click at [295, 151] on div "Add Healthcare expense Expense owner [PERSON_NAME] Monthly amount $ 583 Start Y…" at bounding box center [309, 175] width 207 height 320
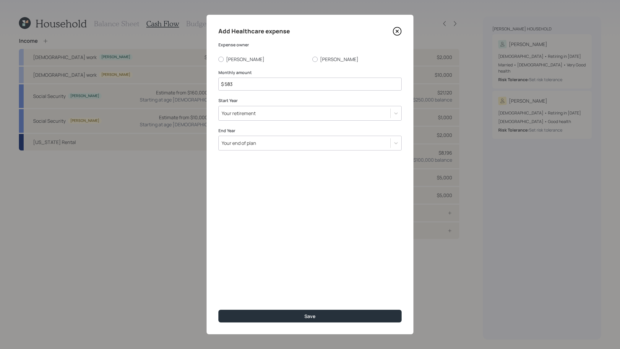
click at [297, 148] on div "Your end of plan" at bounding box center [305, 143] width 172 height 10
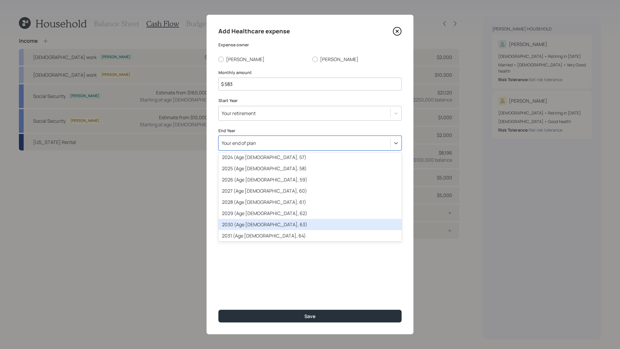
scroll to position [88, 0]
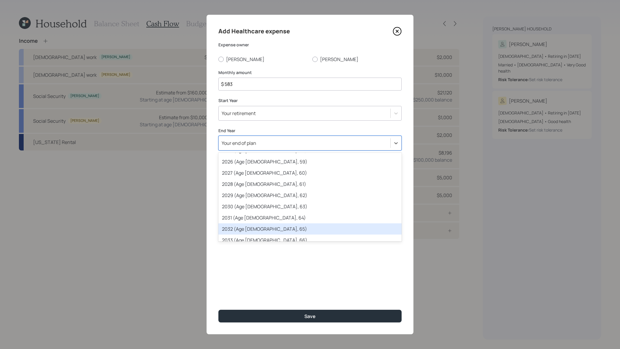
click at [297, 230] on div "2032 (Age [DEMOGRAPHIC_DATA], 65)" at bounding box center [309, 229] width 183 height 11
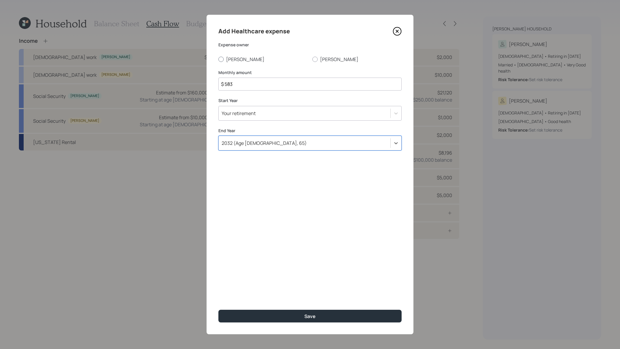
click at [233, 60] on label "[PERSON_NAME]" at bounding box center [262, 59] width 89 height 6
click at [218, 59] on input "[PERSON_NAME]" at bounding box center [218, 59] width 0 height 0
radio input "true"
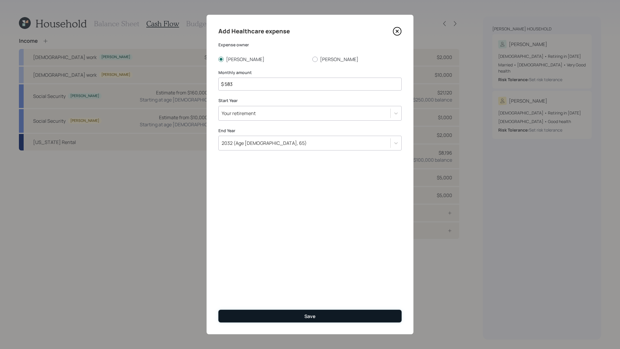
click at [349, 316] on button "Save" at bounding box center [309, 316] width 183 height 13
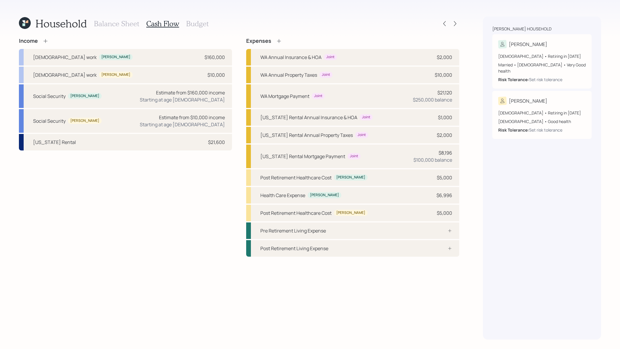
click at [282, 41] on div "Expenses" at bounding box center [352, 41] width 213 height 6
click at [276, 41] on icon at bounding box center [279, 41] width 6 height 6
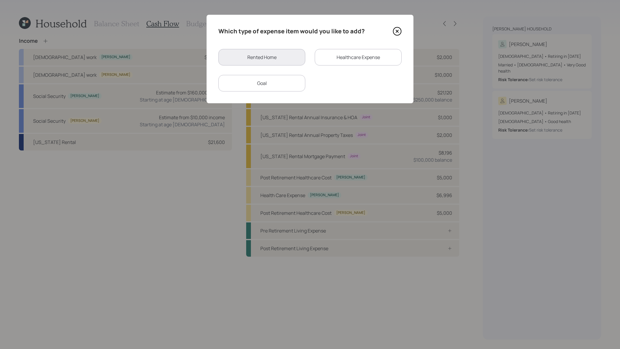
click at [346, 60] on div "Healthcare Expense" at bounding box center [358, 57] width 87 height 17
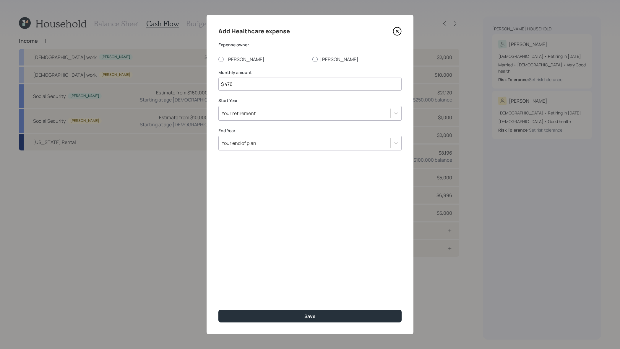
click at [332, 58] on label "[PERSON_NAME]" at bounding box center [356, 59] width 89 height 6
click at [312, 59] on input "[PERSON_NAME]" at bounding box center [312, 59] width 0 height 0
radio input "true"
drag, startPoint x: 266, startPoint y: 83, endPoint x: 139, endPoint y: 69, distance: 127.8
click at [139, 69] on div "Add Healthcare expense Expense owner [PERSON_NAME] Monthly amount $ 476 Start Y…" at bounding box center [310, 174] width 620 height 349
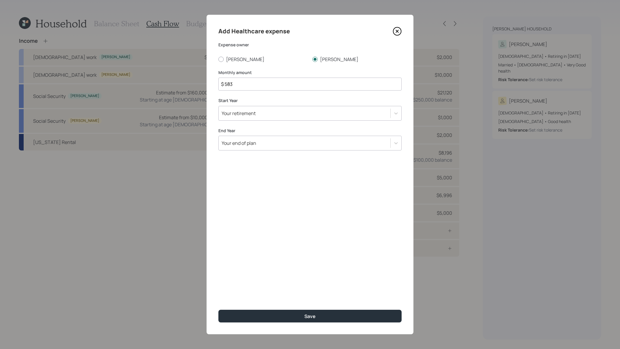
type input "$ 583"
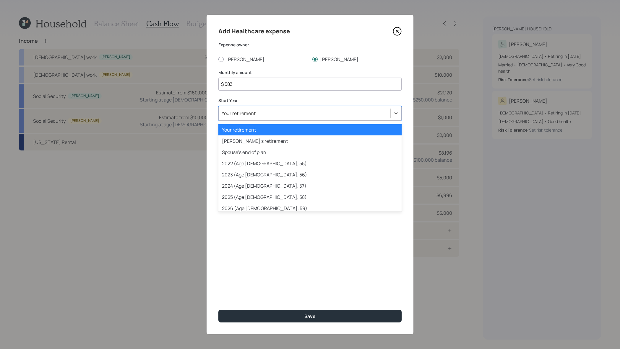
click at [251, 110] on div "Your retirement" at bounding box center [239, 113] width 34 height 6
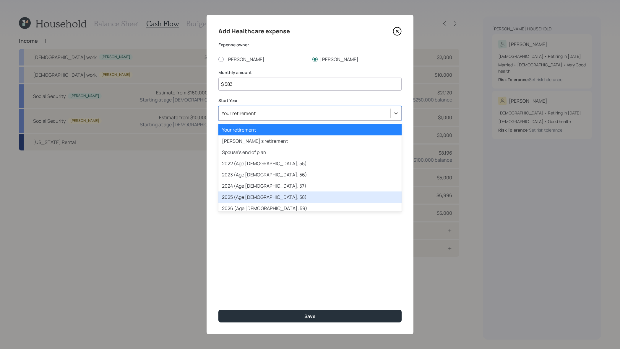
click at [290, 197] on div "2025 (Age [DEMOGRAPHIC_DATA], 58)" at bounding box center [309, 197] width 183 height 11
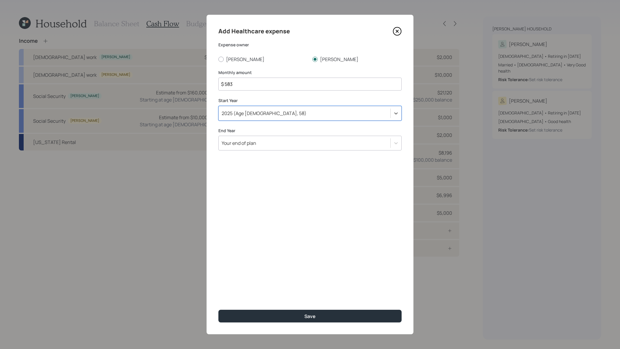
click at [279, 140] on div "Your end of plan" at bounding box center [305, 143] width 172 height 10
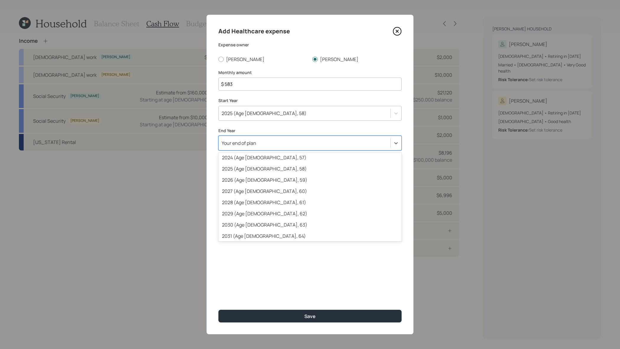
scroll to position [134, 0]
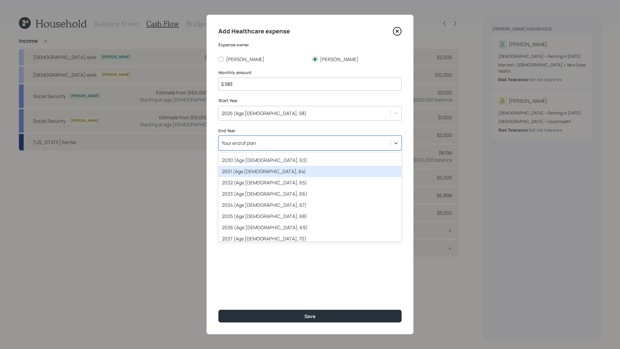
click at [289, 170] on div "2031 (Age [DEMOGRAPHIC_DATA], 64)" at bounding box center [309, 171] width 183 height 11
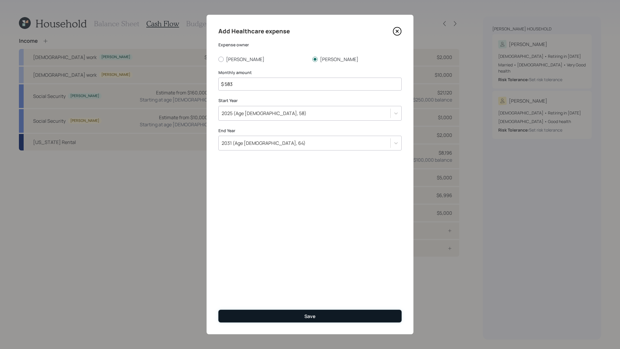
click at [353, 315] on button "Save" at bounding box center [309, 316] width 183 height 13
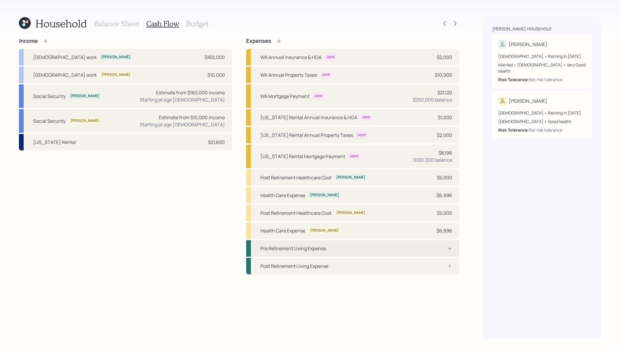
click at [452, 249] on icon at bounding box center [449, 248] width 5 height 5
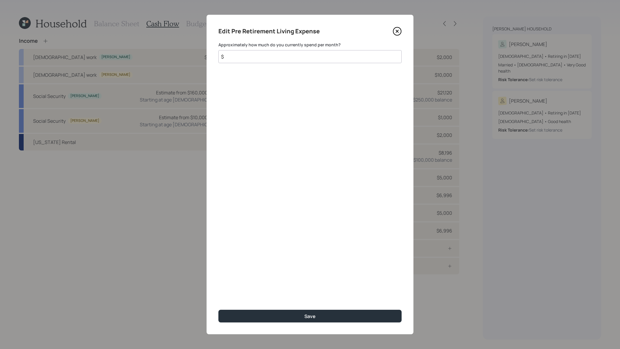
click at [281, 59] on input "$" at bounding box center [309, 56] width 183 height 13
type input "$ 6,000"
click at [218, 310] on button "Save" at bounding box center [309, 316] width 183 height 13
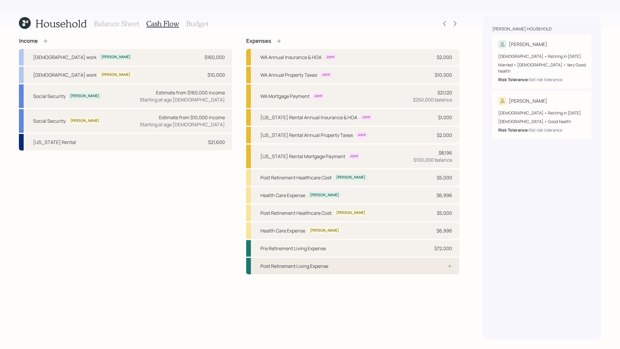
click at [429, 262] on div "Post Retirement Living Expense" at bounding box center [352, 266] width 213 height 17
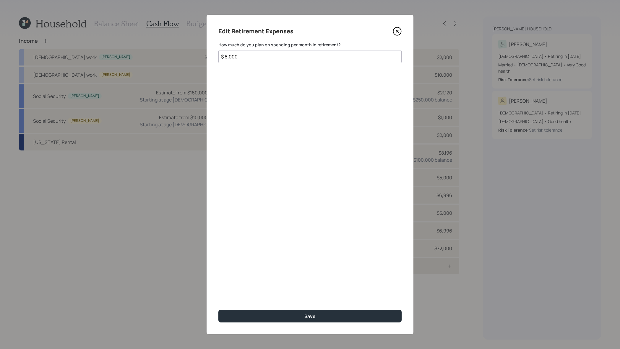
type input "$ 6,000"
click at [218, 310] on button "Save" at bounding box center [309, 316] width 183 height 13
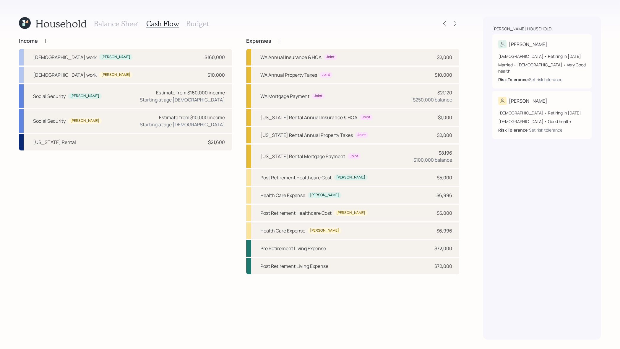
click at [200, 26] on h3 "Budget" at bounding box center [197, 23] width 22 height 9
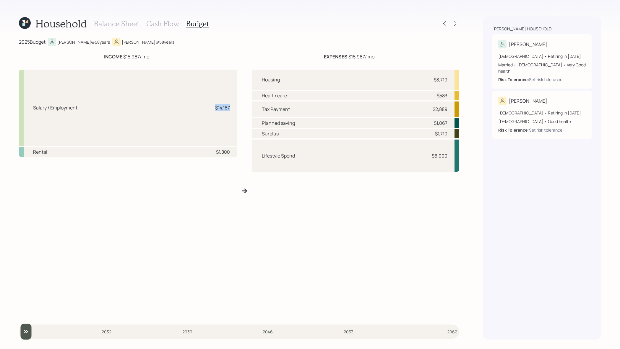
drag, startPoint x: 230, startPoint y: 105, endPoint x: 196, endPoint y: 106, distance: 34.9
click at [196, 106] on div "Salary / Employment $14,167" at bounding box center [128, 108] width 218 height 76
click at [226, 130] on div "Salary / Employment $14,167" at bounding box center [128, 108] width 218 height 76
drag, startPoint x: 230, startPoint y: 109, endPoint x: 203, endPoint y: 109, distance: 27.2
click at [203, 109] on div "Salary / Employment $14,167" at bounding box center [128, 108] width 218 height 76
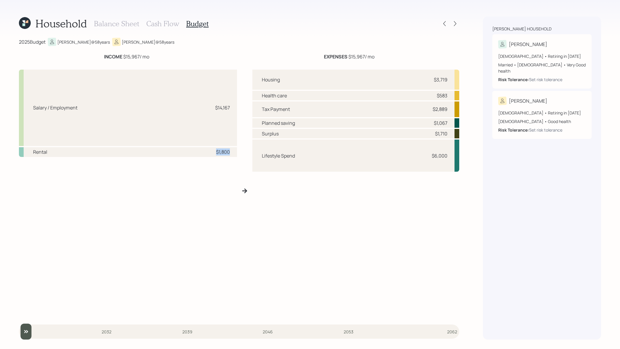
drag, startPoint x: 231, startPoint y: 154, endPoint x: 194, endPoint y: 154, distance: 36.6
click at [194, 154] on div "Rental $1,800" at bounding box center [128, 152] width 218 height 10
drag, startPoint x: 154, startPoint y: 53, endPoint x: 123, endPoint y: 53, distance: 30.7
click at [123, 53] on div "2025 Budget [PERSON_NAME] @ 58 years [PERSON_NAME] @ 58 years INCOME $15,967 / …" at bounding box center [239, 189] width 440 height 302
click at [167, 28] on div "Balance Sheet Cash Flow Budget" at bounding box center [151, 24] width 115 height 14
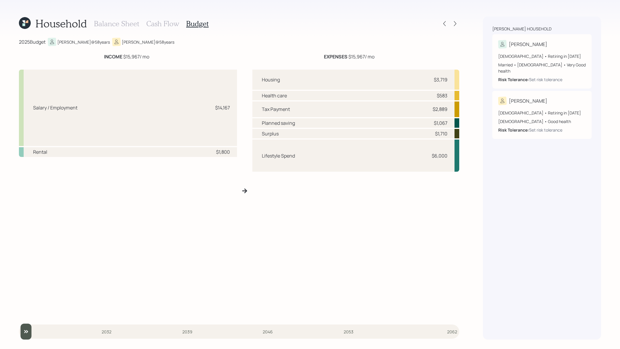
click at [165, 27] on h3 "Cash Flow" at bounding box center [162, 23] width 33 height 9
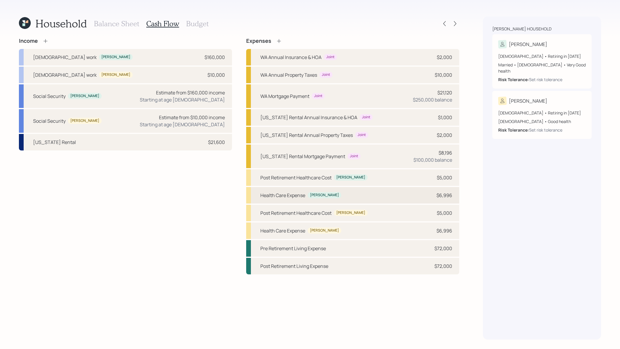
click at [358, 198] on div "Health Care Expense [PERSON_NAME] $6,996" at bounding box center [352, 195] width 213 height 17
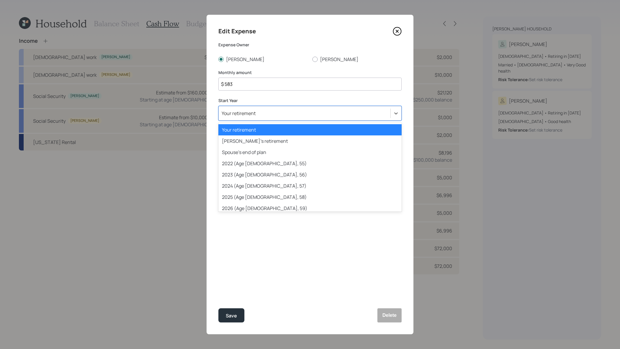
click at [272, 116] on div "Your retirement" at bounding box center [305, 113] width 172 height 10
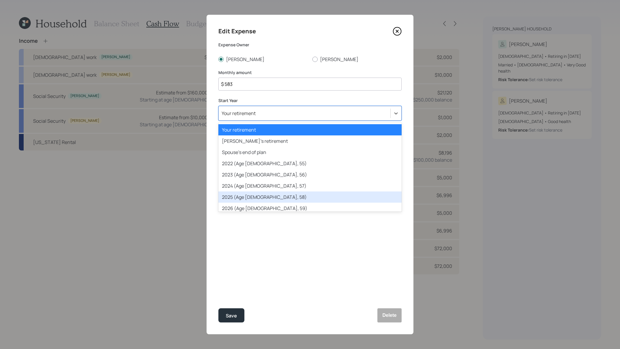
click at [277, 197] on div "2025 (Age [DEMOGRAPHIC_DATA], 58)" at bounding box center [309, 197] width 183 height 11
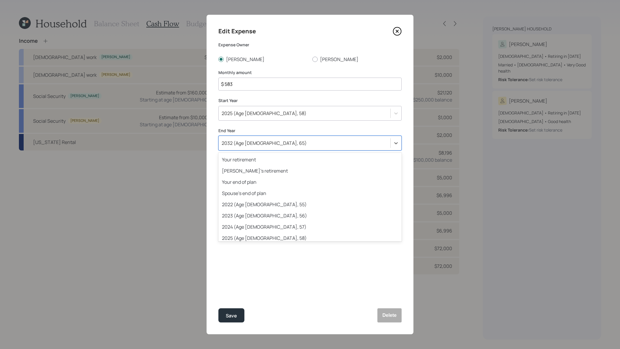
click at [274, 147] on div "2032 (Age [DEMOGRAPHIC_DATA], 65)" at bounding box center [305, 143] width 172 height 10
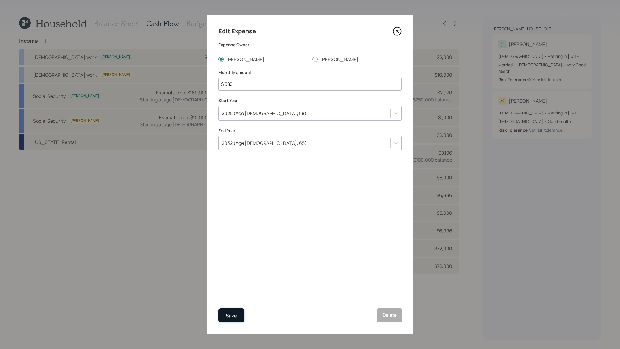
click at [237, 312] on button "Save" at bounding box center [231, 316] width 26 height 14
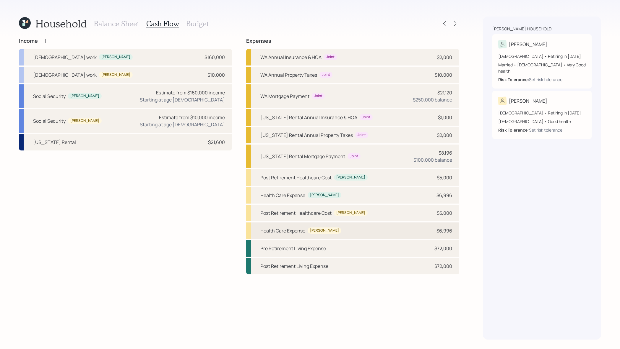
click at [334, 230] on div "Health Care Expense [PERSON_NAME] $6,996" at bounding box center [352, 231] width 213 height 17
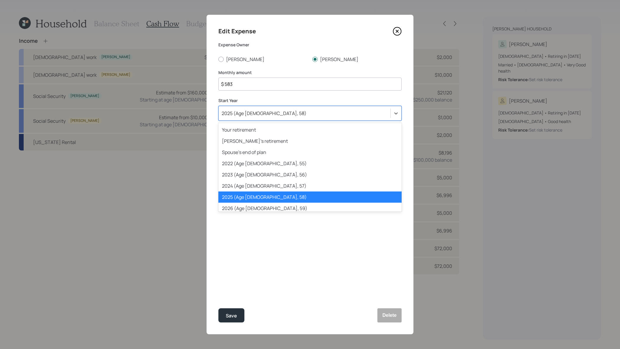
click at [306, 114] on div "2025 (Age [DEMOGRAPHIC_DATA], 58)" at bounding box center [305, 113] width 172 height 10
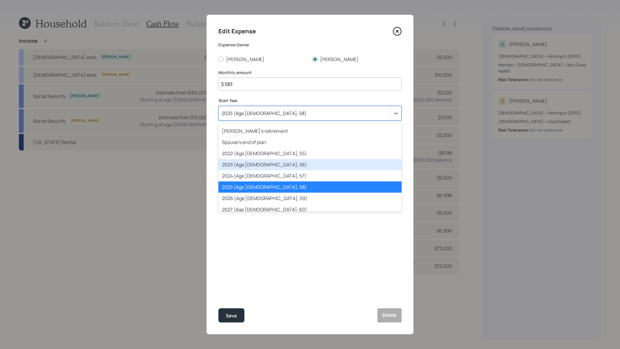
scroll to position [0, 0]
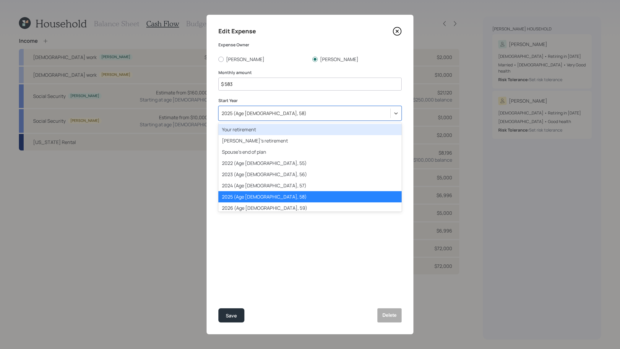
click at [289, 132] on div "Your retirement" at bounding box center [309, 129] width 183 height 11
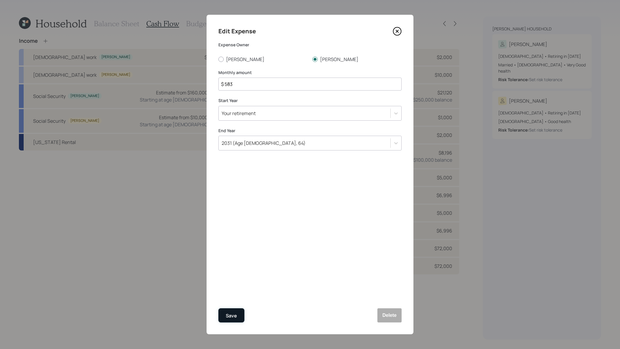
click at [235, 318] on div "Save" at bounding box center [231, 316] width 11 height 8
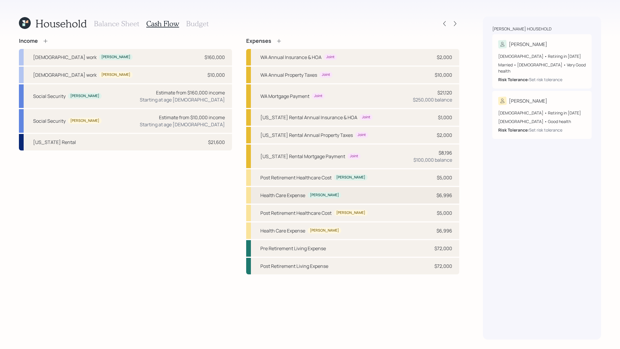
click at [308, 192] on div "Health Care Expense [PERSON_NAME]" at bounding box center [300, 195] width 81 height 7
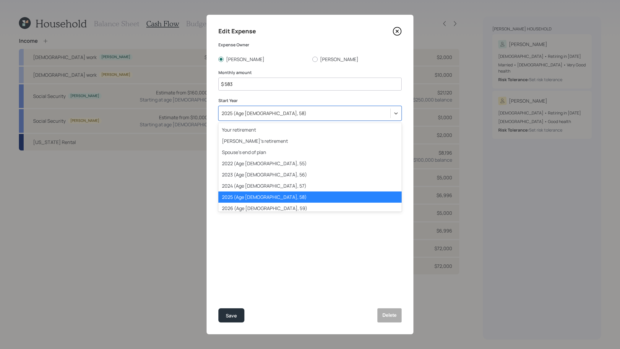
click at [247, 119] on div "2025 (Age [DEMOGRAPHIC_DATA], 58)" at bounding box center [309, 113] width 183 height 15
click at [247, 131] on div "Your retirement" at bounding box center [309, 129] width 183 height 11
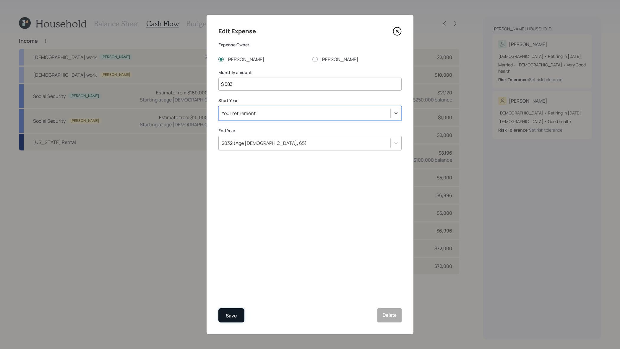
click at [238, 319] on button "Save" at bounding box center [231, 316] width 26 height 14
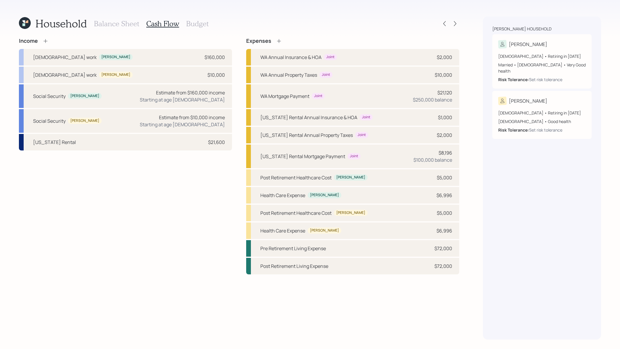
click at [204, 21] on h3 "Budget" at bounding box center [197, 23] width 22 height 9
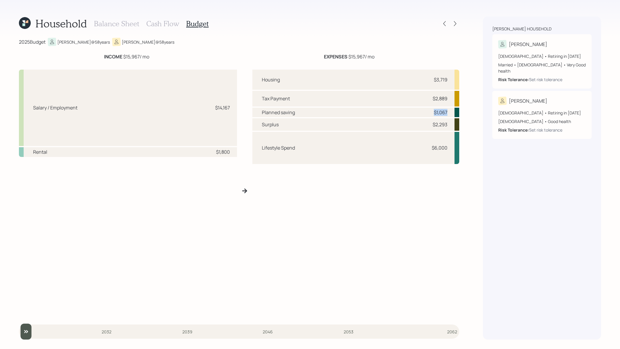
drag, startPoint x: 448, startPoint y: 114, endPoint x: 434, endPoint y: 114, distance: 14.2
click at [434, 114] on div "Planned saving $1,067" at bounding box center [355, 112] width 207 height 9
drag, startPoint x: 447, startPoint y: 128, endPoint x: 428, endPoint y: 128, distance: 18.6
click at [428, 128] on div "Surplus $2,293" at bounding box center [355, 124] width 207 height 12
click at [429, 128] on div "Surplus $2,293" at bounding box center [355, 124] width 207 height 12
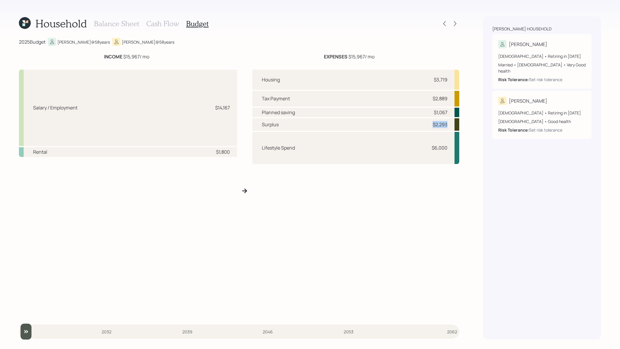
drag, startPoint x: 432, startPoint y: 127, endPoint x: 448, endPoint y: 128, distance: 16.0
click at [448, 128] on div "Surplus $2,293" at bounding box center [355, 124] width 207 height 12
click at [437, 170] on div "Housing $3,719 Tax Payment $2,889 Planned saving $1,067 Surplus $2,293 Lifestyl…" at bounding box center [355, 193] width 207 height 247
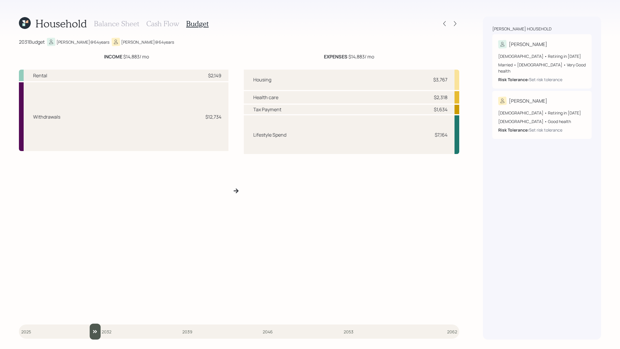
drag, startPoint x: 23, startPoint y: 331, endPoint x: 88, endPoint y: 329, distance: 64.7
type input "2031"
click at [88, 329] on input "slider" at bounding box center [239, 332] width 440 height 16
drag, startPoint x: 222, startPoint y: 119, endPoint x: 192, endPoint y: 121, distance: 30.4
click at [192, 121] on div "Withdrawals $12,734" at bounding box center [123, 116] width 209 height 69
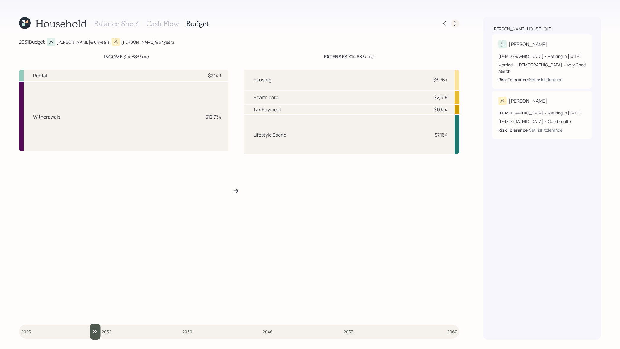
click at [455, 20] on div at bounding box center [455, 23] width 8 height 8
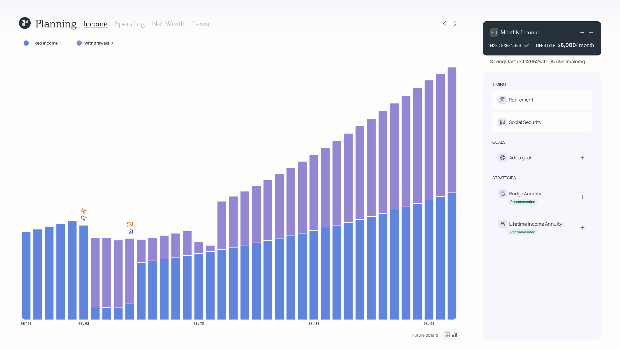
click at [40, 43] on label "Fixed Income" at bounding box center [44, 43] width 26 height 6
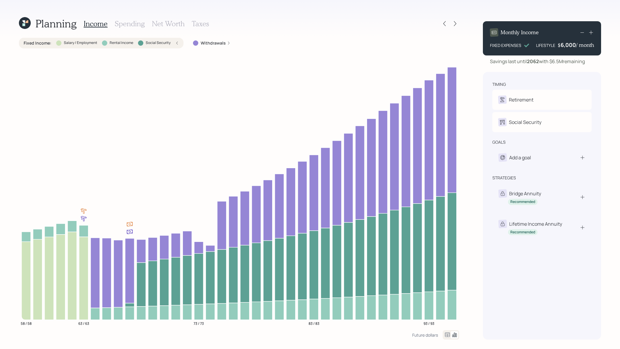
click at [45, 45] on label "Fixed Income :" at bounding box center [38, 43] width 28 height 6
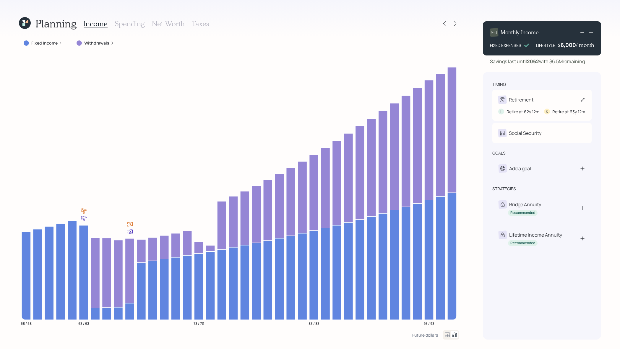
click at [535, 99] on div "Retirement" at bounding box center [541, 100] width 87 height 8
select select "12"
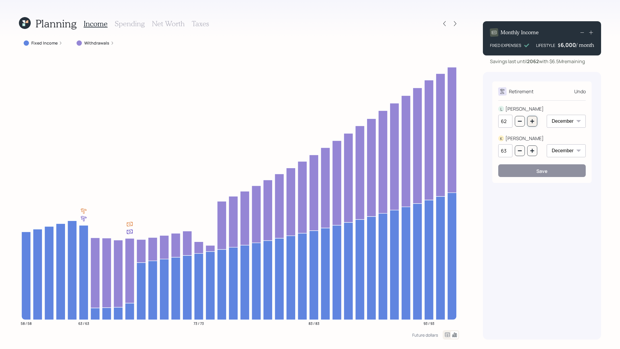
click at [535, 121] on button "button" at bounding box center [532, 121] width 10 height 11
type input "63"
click at [533, 150] on icon "button" at bounding box center [532, 151] width 5 height 5
type input "64"
click at [565, 123] on select "January February March April May June July August September October November De…" at bounding box center [565, 121] width 39 height 13
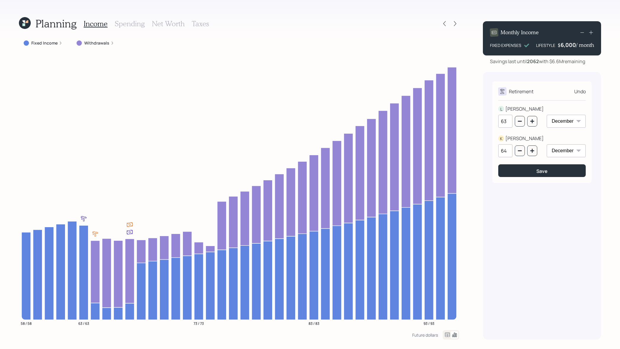
select select "1"
click at [546, 115] on select "January February March April May June July August September October November De…" at bounding box center [565, 121] width 39 height 13
click at [565, 152] on select "January February March April May June July August September October November De…" at bounding box center [565, 150] width 39 height 13
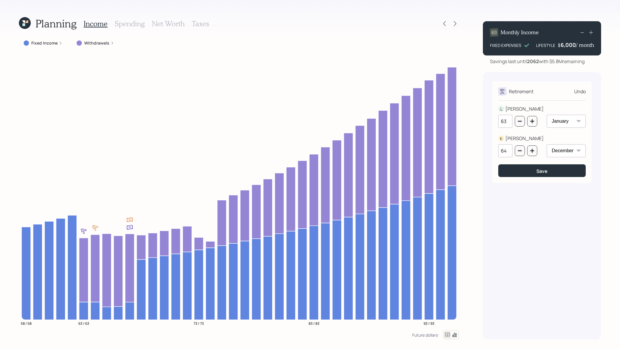
select select "1"
click at [546, 144] on select "January February March April May June July August September October November De…" at bounding box center [565, 150] width 39 height 13
click at [535, 170] on button "Save" at bounding box center [541, 171] width 87 height 13
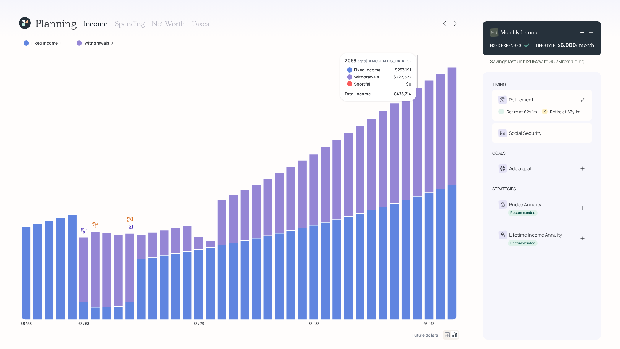
click at [536, 105] on div "L Retire at 62y 1m K Retire at 63y 1m" at bounding box center [541, 109] width 87 height 11
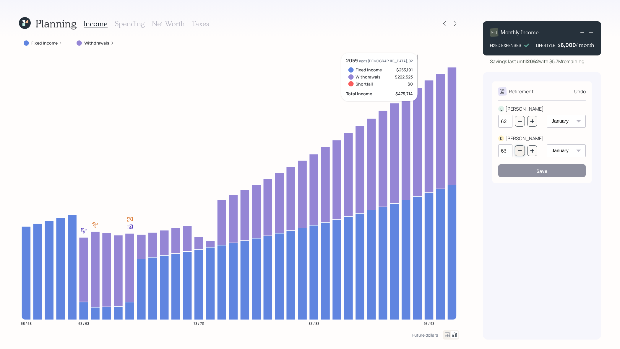
click at [519, 152] on icon "button" at bounding box center [519, 151] width 5 height 5
type input "62"
click at [530, 170] on button "Save" at bounding box center [541, 171] width 87 height 13
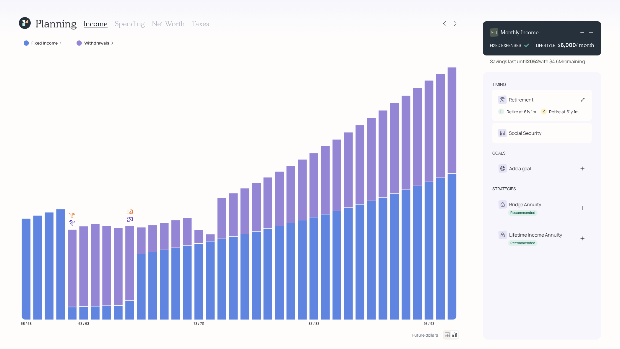
click at [543, 99] on div "Retirement" at bounding box center [541, 100] width 87 height 8
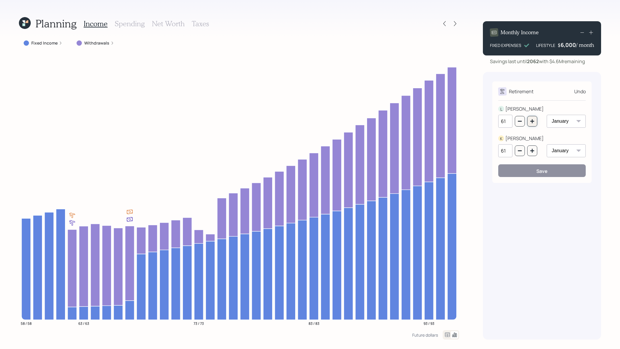
click at [535, 122] on button "button" at bounding box center [532, 121] width 10 height 11
type input "63"
click at [533, 155] on button "button" at bounding box center [532, 151] width 10 height 11
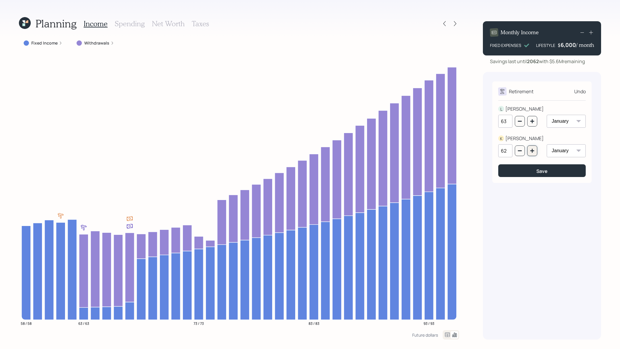
click at [533, 155] on button "button" at bounding box center [532, 151] width 10 height 11
type input "63"
click at [535, 124] on button "button" at bounding box center [532, 121] width 10 height 11
type input "64"
click at [533, 152] on icon "button" at bounding box center [532, 151] width 5 height 5
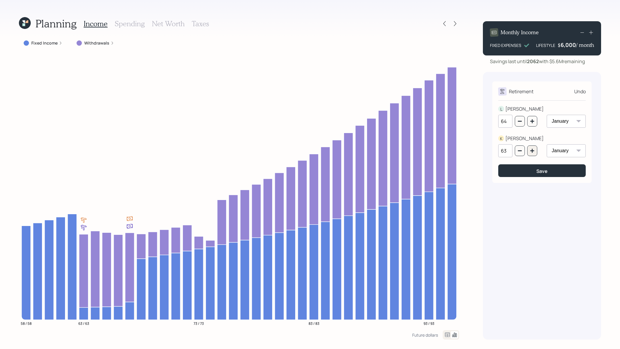
type input "64"
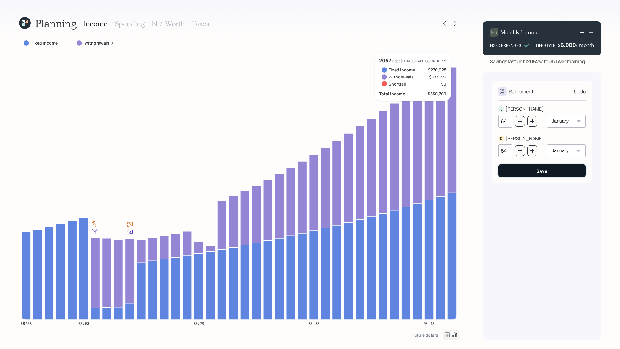
click at [559, 166] on button "Save" at bounding box center [541, 171] width 87 height 13
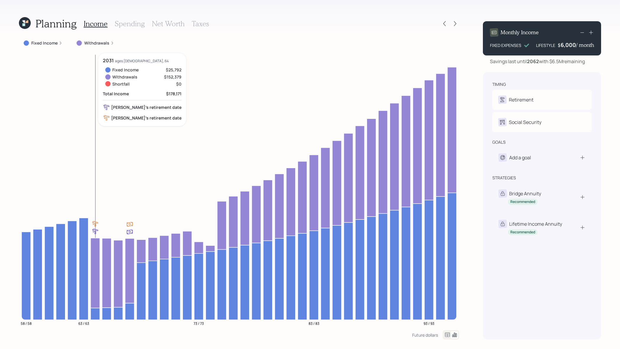
click at [95, 272] on icon at bounding box center [95, 273] width 9 height 70
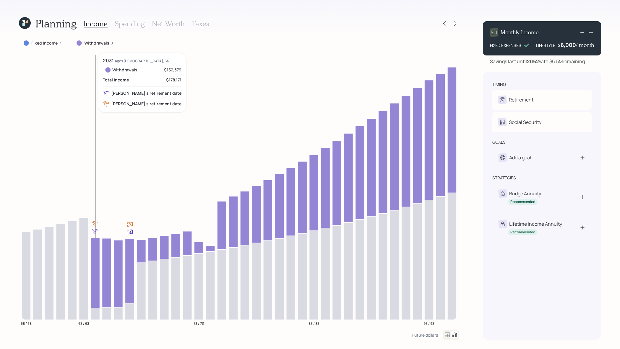
click at [95, 272] on icon at bounding box center [95, 273] width 9 height 70
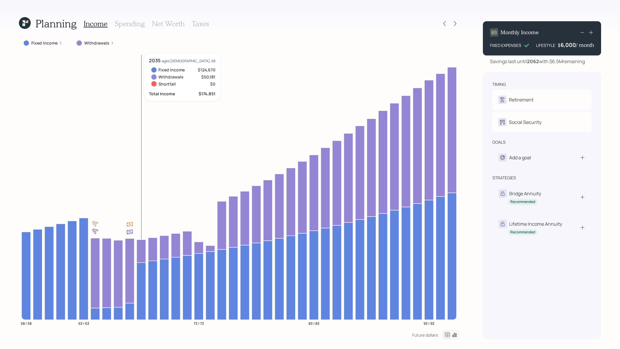
click at [141, 250] on icon at bounding box center [140, 251] width 9 height 23
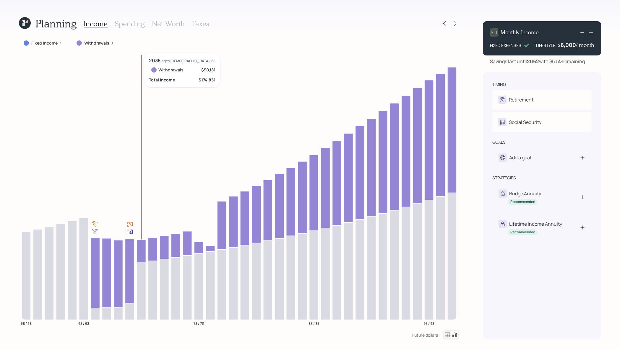
click at [141, 250] on icon at bounding box center [140, 251] width 9 height 23
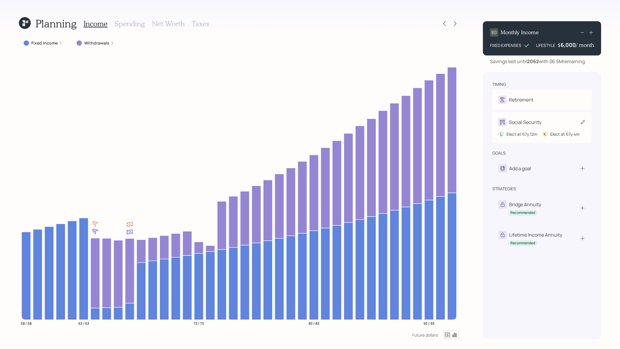
click at [527, 126] on div "L Elect at 67y 12m K Elect at 67y 4m" at bounding box center [541, 131] width 87 height 11
select select "12"
select select "4"
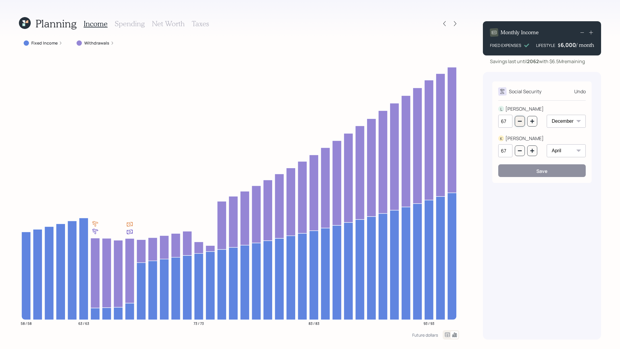
click at [521, 123] on icon "button" at bounding box center [519, 121] width 5 height 5
type input "63"
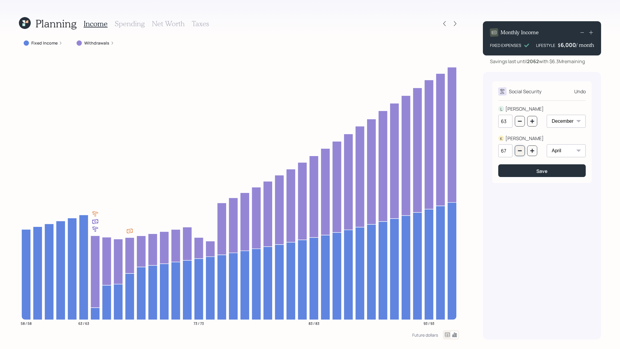
click at [521, 149] on icon "button" at bounding box center [519, 151] width 5 height 5
type input "64"
click at [532, 122] on icon "button" at bounding box center [532, 121] width 4 height 4
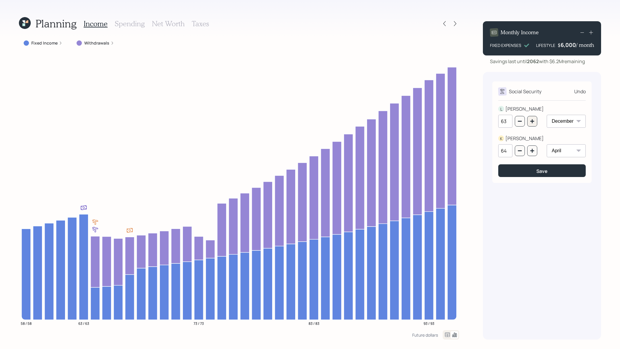
type input "64"
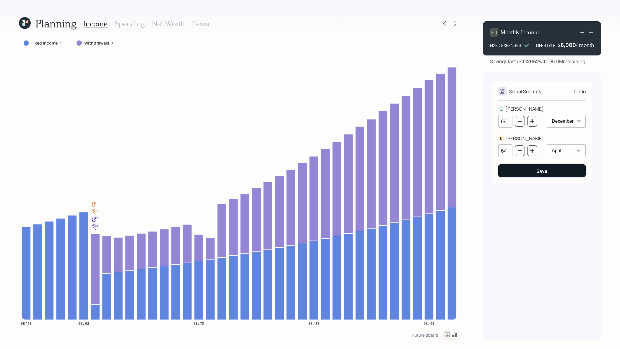
click at [533, 167] on button "Save" at bounding box center [541, 171] width 87 height 13
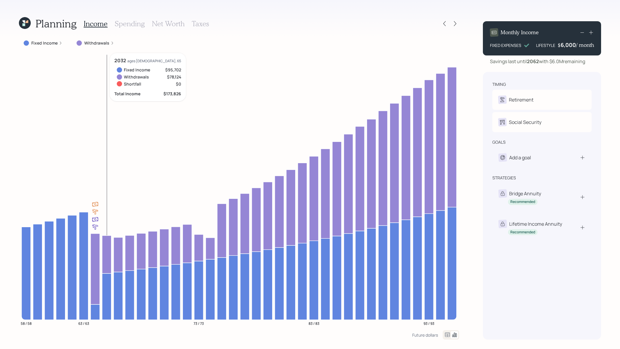
click at [107, 247] on icon at bounding box center [106, 255] width 9 height 38
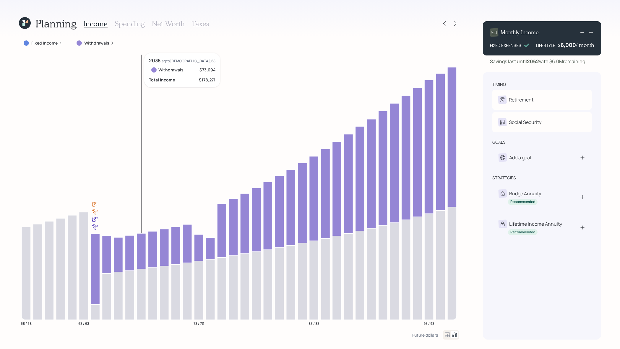
click at [140, 254] on icon at bounding box center [140, 252] width 9 height 36
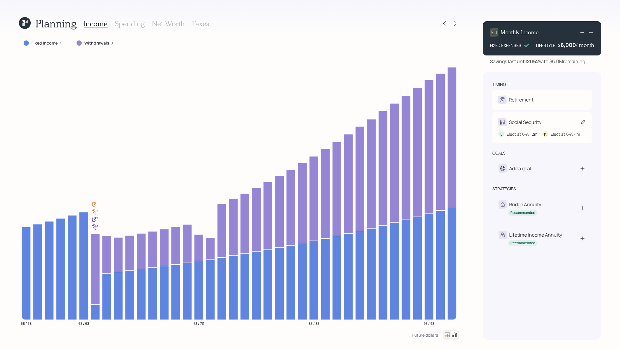
click at [551, 125] on div "Social Security" at bounding box center [541, 122] width 87 height 8
select select "12"
select select "4"
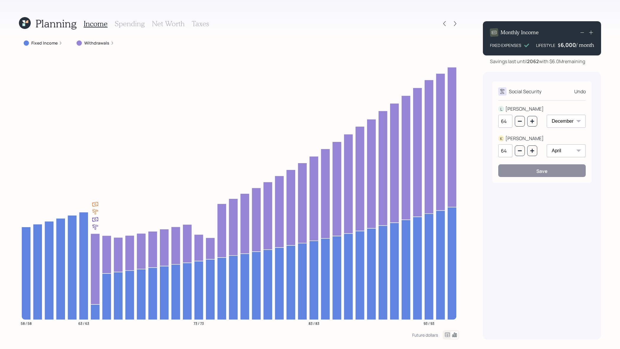
click at [532, 127] on div "64" at bounding box center [517, 121] width 39 height 13
click at [532, 120] on icon "button" at bounding box center [532, 121] width 5 height 5
type input "67"
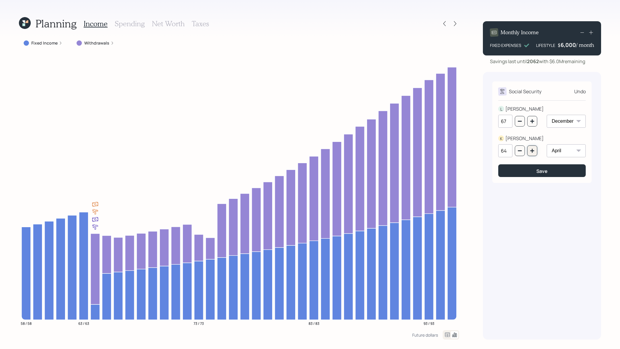
click at [533, 152] on icon "button" at bounding box center [532, 151] width 5 height 5
type input "67"
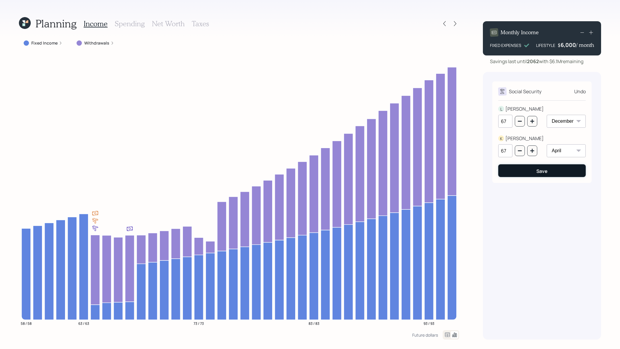
click at [536, 172] on div "Save" at bounding box center [541, 171] width 11 height 6
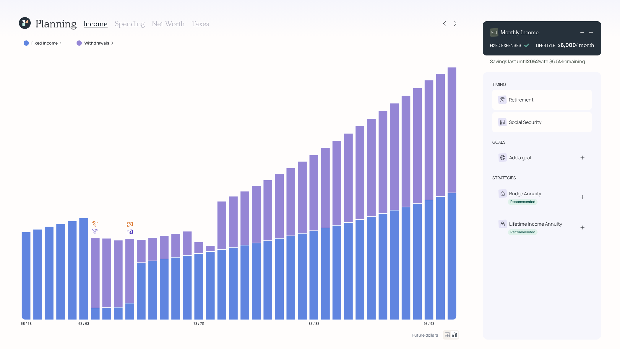
click at [157, 25] on h3 "Net Worth" at bounding box center [168, 23] width 33 height 9
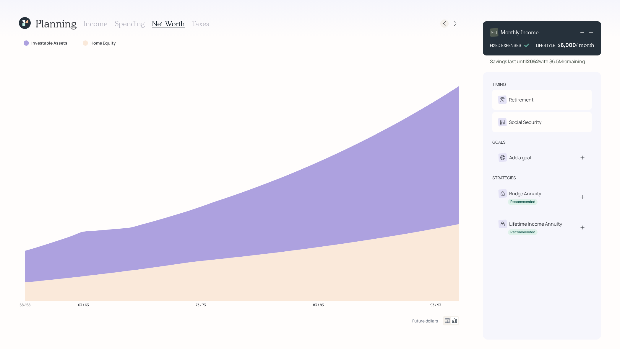
click at [443, 24] on icon at bounding box center [444, 23] width 2 height 5
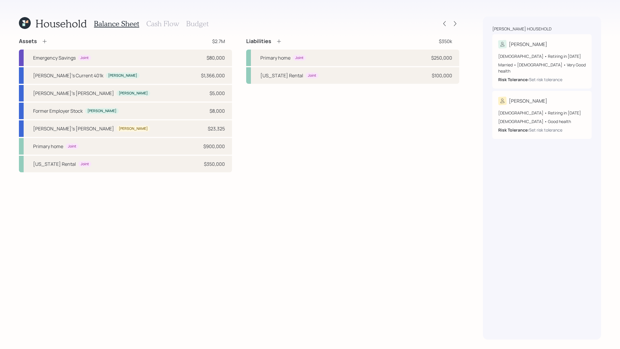
click at [458, 27] on div at bounding box center [449, 23] width 19 height 8
click at [456, 26] on icon at bounding box center [455, 24] width 6 height 6
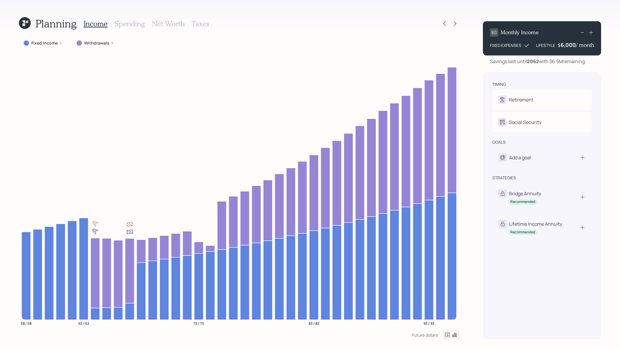
click at [169, 21] on h3 "Net Worth" at bounding box center [168, 23] width 33 height 9
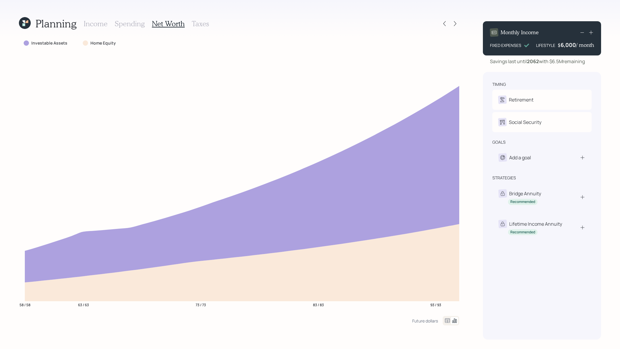
click at [450, 323] on icon at bounding box center [447, 320] width 7 height 7
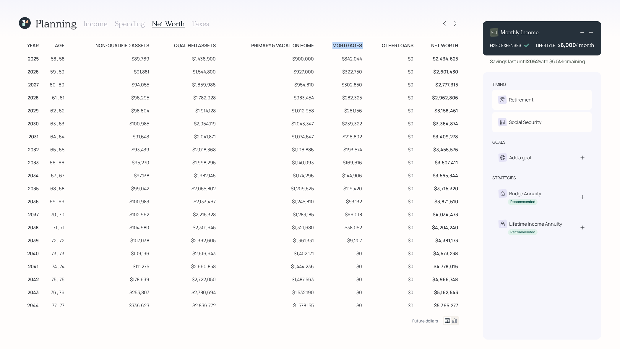
drag, startPoint x: 363, startPoint y: 48, endPoint x: 334, endPoint y: 47, distance: 28.9
click at [334, 47] on tr "Year Age Non-qualified assets Qualified assets Primary & vacation home Mortgage…" at bounding box center [239, 44] width 440 height 13
drag, startPoint x: 362, startPoint y: 240, endPoint x: 301, endPoint y: 240, distance: 60.3
click at [301, 240] on tr "2039 72 , 72 $107,038 $2,392,605 $1,361,331 $9,207 $0 $4,381,173" at bounding box center [239, 239] width 440 height 13
click at [341, 231] on td "$38,052" at bounding box center [339, 226] width 48 height 13
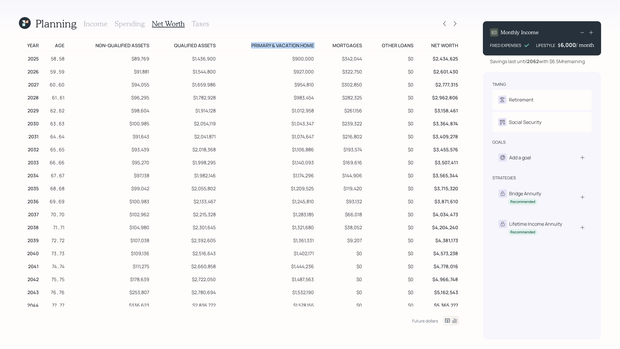
drag, startPoint x: 317, startPoint y: 45, endPoint x: 247, endPoint y: 45, distance: 69.4
click at [247, 45] on tr "Year Age Non-qualified assets Qualified assets Primary & vacation home Mortgage…" at bounding box center [239, 44] width 440 height 13
click at [308, 74] on td "$927,000" at bounding box center [266, 70] width 98 height 13
click at [447, 24] on div at bounding box center [444, 23] width 8 height 8
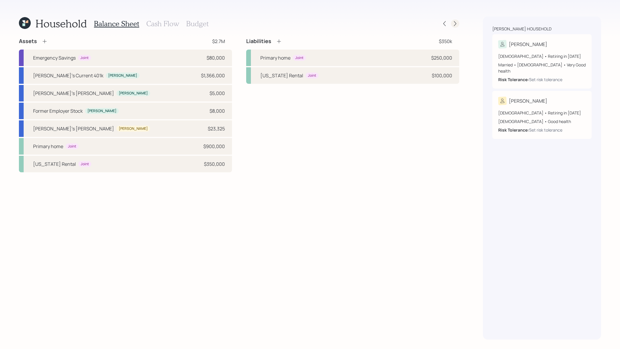
click at [459, 23] on div at bounding box center [455, 23] width 8 height 8
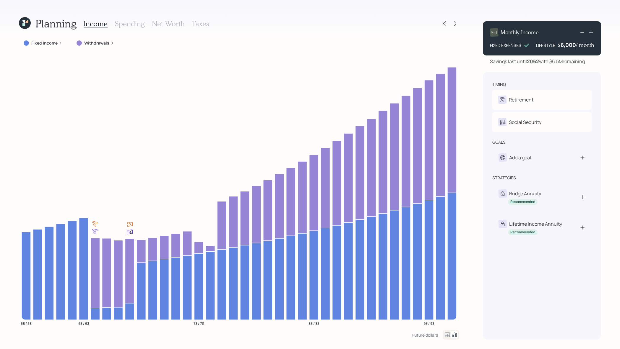
click at [95, 45] on label "Withdrawals" at bounding box center [96, 43] width 25 height 6
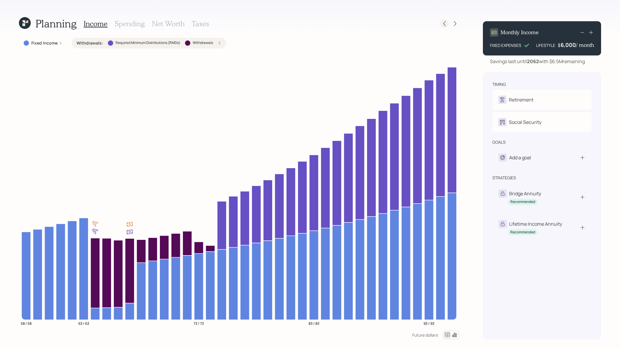
click at [443, 21] on icon at bounding box center [444, 24] width 6 height 6
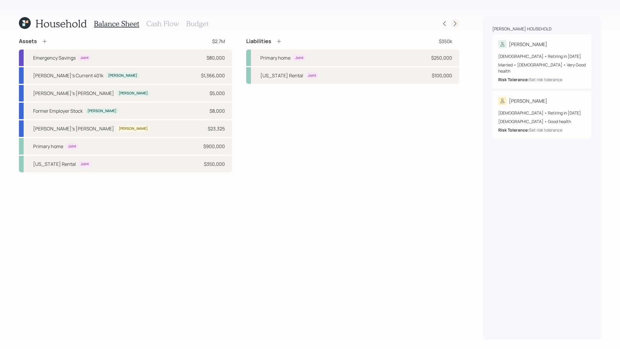
click at [453, 27] on div at bounding box center [455, 23] width 8 height 8
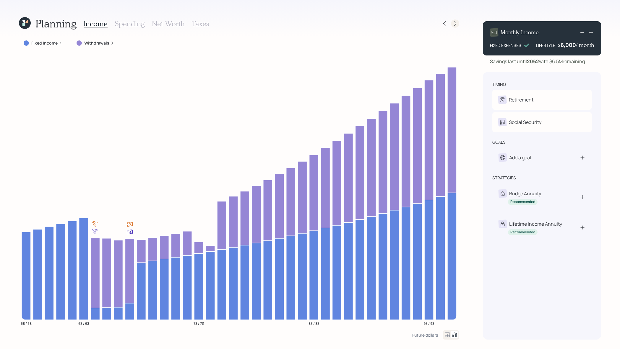
click at [454, 22] on icon at bounding box center [455, 24] width 6 height 6
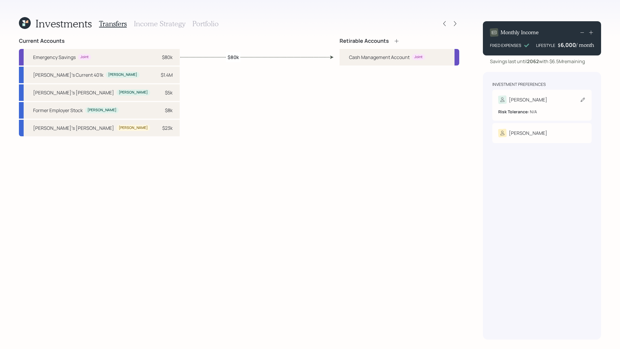
click at [540, 100] on div "[PERSON_NAME]" at bounding box center [541, 100] width 87 height 8
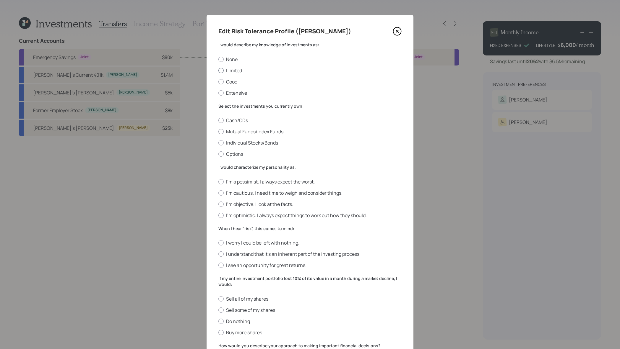
click at [233, 71] on label "Limited" at bounding box center [309, 70] width 183 height 6
click at [218, 71] on input "Limited" at bounding box center [218, 70] width 0 height 0
radio input "true"
click at [243, 134] on label "Mutual Funds/Index Funds" at bounding box center [309, 131] width 183 height 6
click at [218, 132] on input "Mutual Funds/Index Funds" at bounding box center [218, 132] width 0 height 0
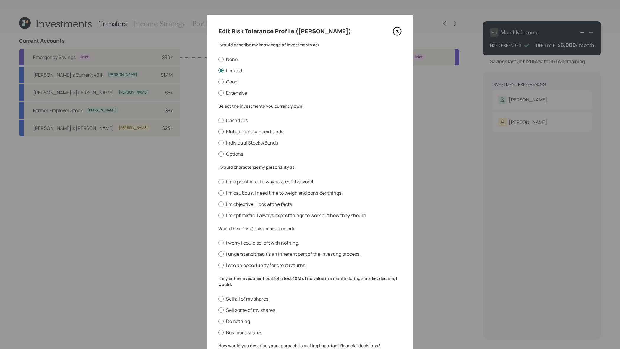
radio input "true"
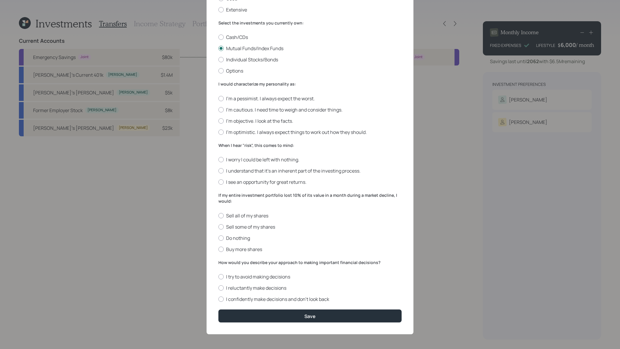
click at [242, 113] on div "I'm a pessimist. I always expect the worst. I'm cautious. I need time to weigh …" at bounding box center [309, 115] width 183 height 40
click at [242, 103] on div "I'm a pessimist. I always expect the worst. I'm cautious. I need time to weigh …" at bounding box center [309, 115] width 183 height 40
click at [242, 105] on div "I'm a pessimist. I always expect the worst. I'm cautious. I need time to weigh …" at bounding box center [309, 115] width 183 height 40
click at [247, 112] on label "I'm cautious. I need time to weigh and consider things." at bounding box center [309, 110] width 183 height 6
click at [218, 110] on input "I'm cautious. I need time to weigh and consider things." at bounding box center [218, 110] width 0 height 0
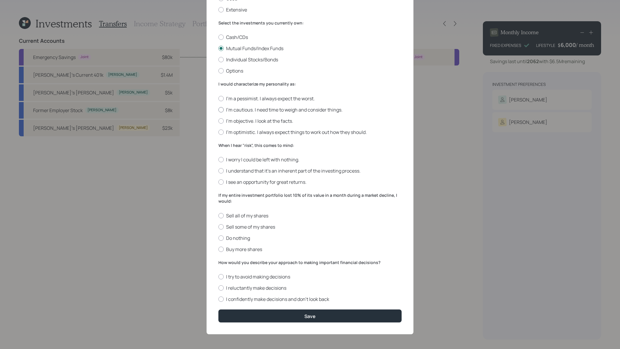
radio input "true"
click at [248, 173] on label "I understand that it’s an inherent part of the investing process." at bounding box center [309, 171] width 183 height 6
click at [218, 171] on input "I understand that it’s an inherent part of the investing process." at bounding box center [218, 171] width 0 height 0
radio input "true"
click at [245, 238] on label "Do nothing" at bounding box center [309, 238] width 183 height 6
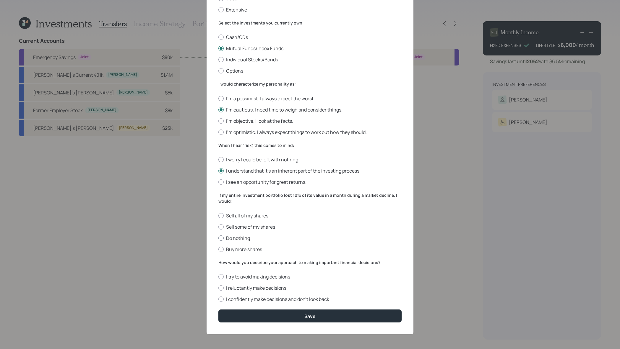
click at [218, 238] on input "Do nothing" at bounding box center [218, 238] width 0 height 0
radio input "true"
click at [263, 287] on label "I reluctantly make decisions" at bounding box center [309, 288] width 183 height 6
click at [218, 288] on input "I reluctantly make decisions" at bounding box center [218, 288] width 0 height 0
radio input "true"
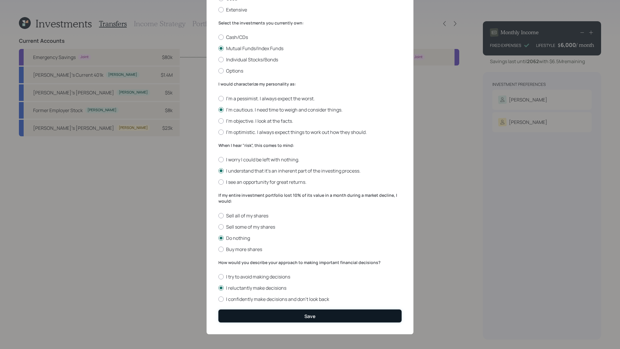
click at [281, 315] on button "Save" at bounding box center [309, 316] width 183 height 13
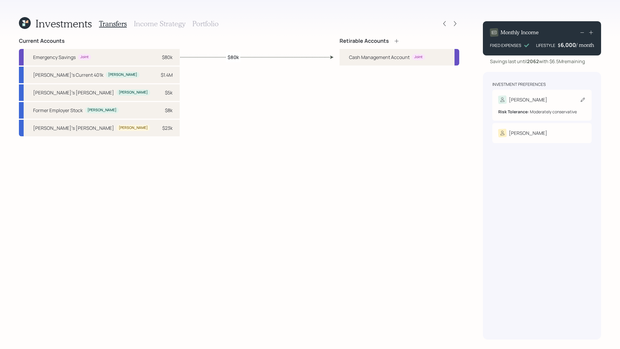
click at [537, 110] on div "Risk Tolerance: Moderately conservative" at bounding box center [541, 112] width 87 height 6
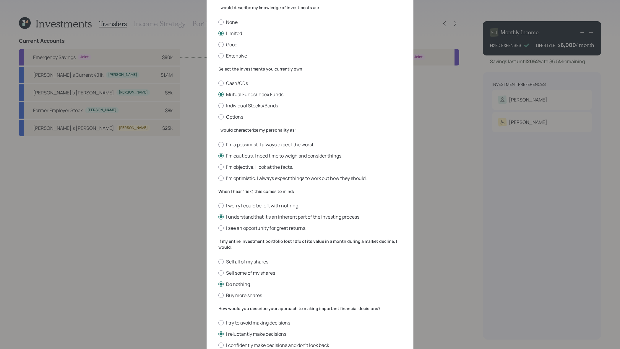
scroll to position [56, 0]
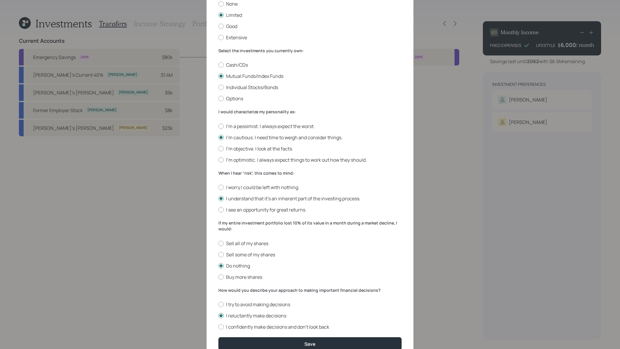
click at [267, 153] on div "I'm a pessimist. I always expect the worst. I'm cautious. I need time to weigh …" at bounding box center [309, 143] width 183 height 40
click at [267, 151] on label "I'm objective. I look at the facts." at bounding box center [309, 149] width 183 height 6
click at [218, 149] on input "I'm objective. I look at the facts." at bounding box center [218, 149] width 0 height 0
radio input "true"
click at [305, 346] on div "Save" at bounding box center [309, 344] width 11 height 6
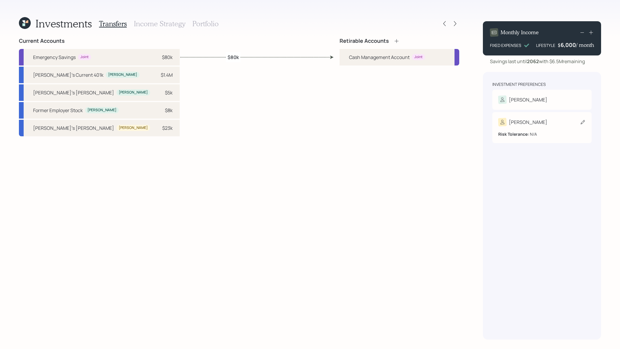
click at [542, 137] on div "Risk Tolerance: N/A" at bounding box center [541, 134] width 87 height 6
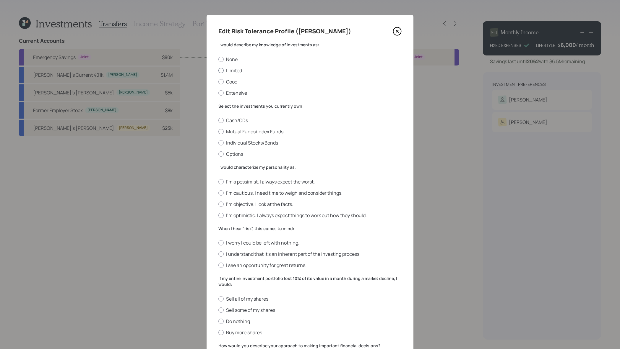
click at [235, 71] on label "Limited" at bounding box center [309, 70] width 183 height 6
click at [218, 71] on input "Limited" at bounding box center [218, 70] width 0 height 0
radio input "true"
click at [244, 132] on label "Mutual Funds/Index Funds" at bounding box center [309, 131] width 183 height 6
click at [218, 132] on input "Mutual Funds/Index Funds" at bounding box center [218, 132] width 0 height 0
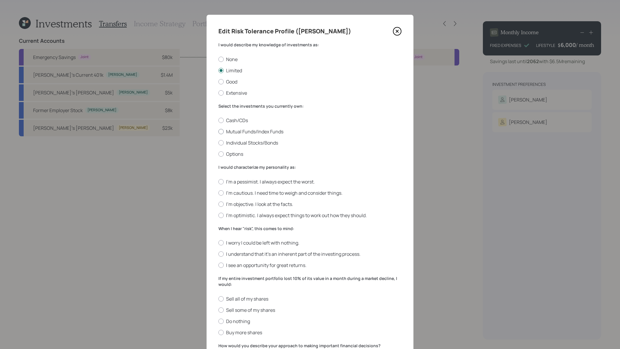
radio input "true"
click at [245, 207] on label "I'm objective. I look at the facts." at bounding box center [309, 204] width 183 height 6
click at [218, 204] on input "I'm objective. I look at the facts." at bounding box center [218, 204] width 0 height 0
radio input "true"
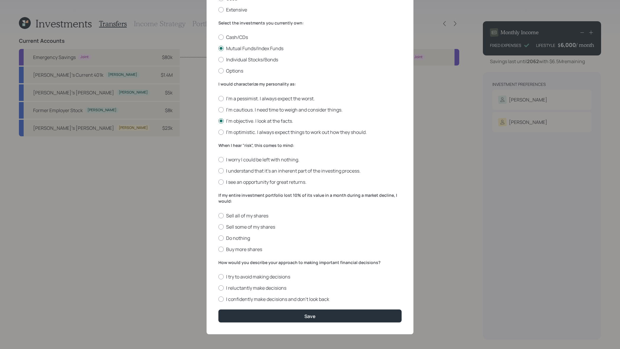
click at [242, 174] on div "I worry I could be left with nothing. I understand that it’s an inherent part o…" at bounding box center [309, 171] width 183 height 29
click at [241, 173] on label "I understand that it’s an inherent part of the investing process." at bounding box center [309, 171] width 183 height 6
click at [218, 171] on input "I understand that it’s an inherent part of the investing process." at bounding box center [218, 171] width 0 height 0
radio input "true"
click at [244, 240] on label "Do nothing" at bounding box center [309, 238] width 183 height 6
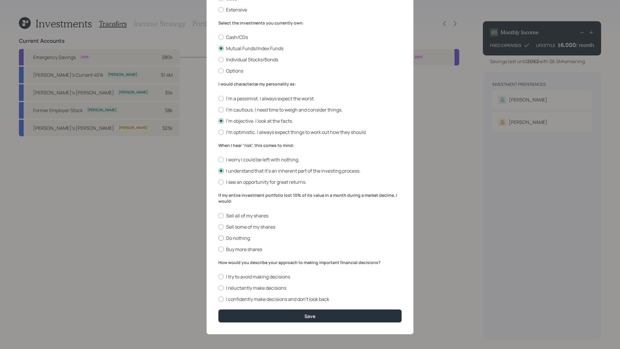
click at [218, 238] on input "Do nothing" at bounding box center [218, 238] width 0 height 0
radio input "true"
click at [246, 289] on label "I reluctantly make decisions" at bounding box center [309, 288] width 183 height 6
click at [218, 289] on input "I reluctantly make decisions" at bounding box center [218, 288] width 0 height 0
radio input "true"
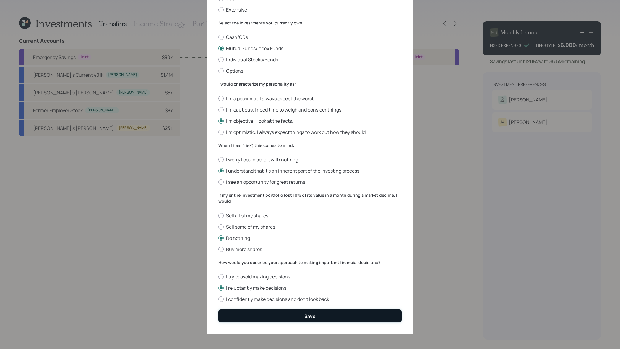
click at [253, 320] on button "Save" at bounding box center [309, 316] width 183 height 13
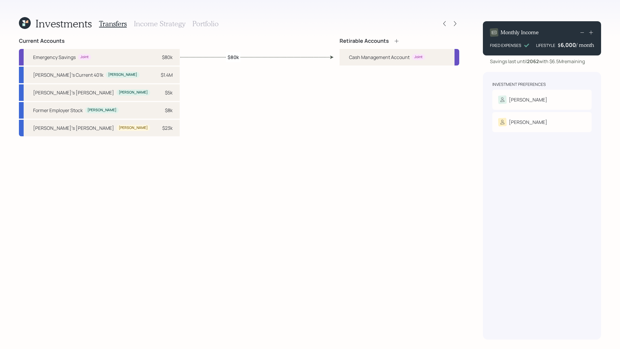
click at [395, 40] on icon at bounding box center [396, 41] width 6 height 6
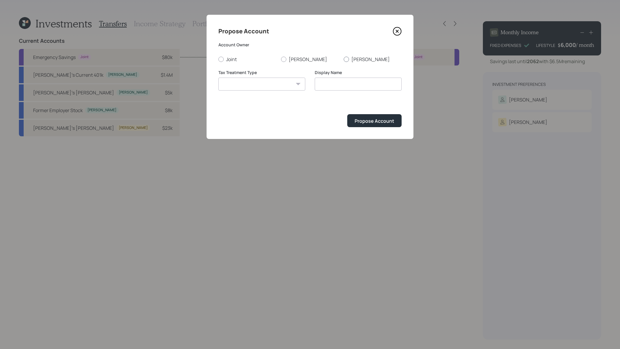
click at [358, 57] on label "[PERSON_NAME]" at bounding box center [372, 59] width 58 height 6
click at [343, 59] on input "[PERSON_NAME]" at bounding box center [343, 59] width 0 height 0
radio input "true"
click at [281, 80] on select "[PERSON_NAME] Taxable Traditional" at bounding box center [261, 84] width 87 height 13
select select "[PERSON_NAME]"
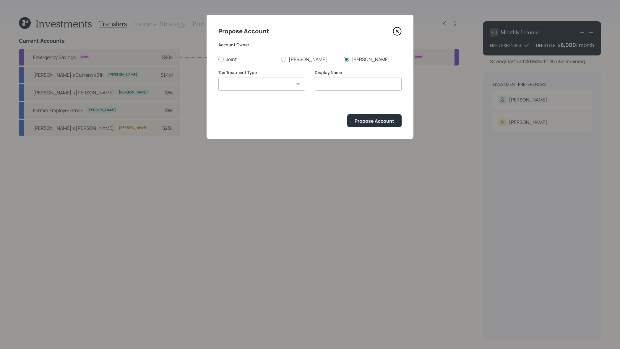
click at [218, 78] on select "[PERSON_NAME] Taxable Traditional" at bounding box center [261, 84] width 87 height 13
click at [362, 88] on input "[PERSON_NAME]" at bounding box center [358, 84] width 87 height 13
type input "[PERSON_NAME]"
click at [347, 114] on button "Propose Account" at bounding box center [374, 120] width 54 height 13
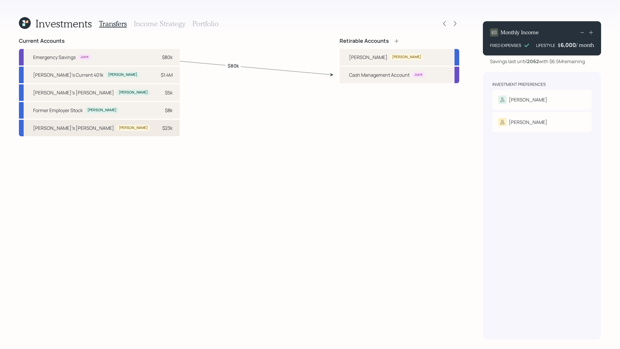
click at [155, 131] on div "$23k" at bounding box center [164, 128] width 18 height 7
click at [380, 60] on div "[PERSON_NAME] [PERSON_NAME]" at bounding box center [386, 57] width 74 height 7
select select "d397932c-1a97-4e2d-a8a5-44126ee0011a"
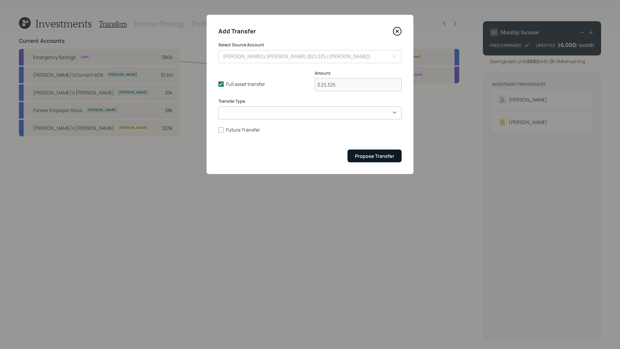
click at [372, 159] on div "Propose Transfer" at bounding box center [374, 156] width 39 height 6
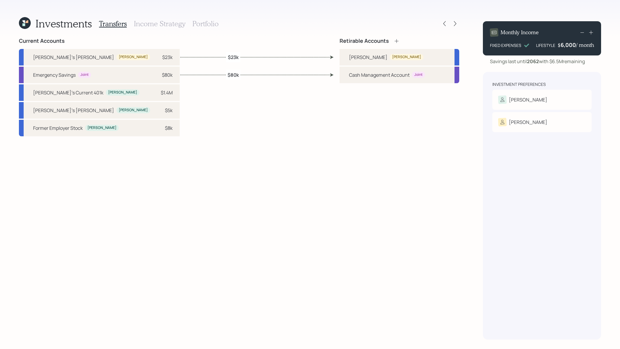
click at [151, 24] on h3 "Income Strategy" at bounding box center [159, 23] width 51 height 9
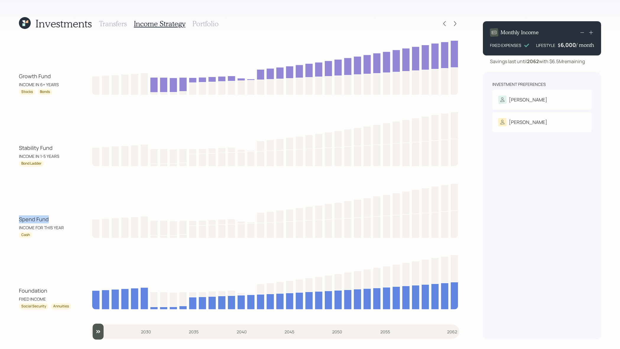
drag, startPoint x: 52, startPoint y: 219, endPoint x: 19, endPoint y: 219, distance: 33.4
click at [19, 219] on div "Spend Fund" at bounding box center [45, 220] width 53 height 8
drag, startPoint x: 58, startPoint y: 148, endPoint x: 6, endPoint y: 148, distance: 52.0
click at [6, 148] on div "Investments Transfers Income Strategy Portfolio Growth Fund INCOME IN 6+ YEARS …" at bounding box center [310, 174] width 620 height 349
drag, startPoint x: 51, startPoint y: 78, endPoint x: 19, endPoint y: 78, distance: 32.2
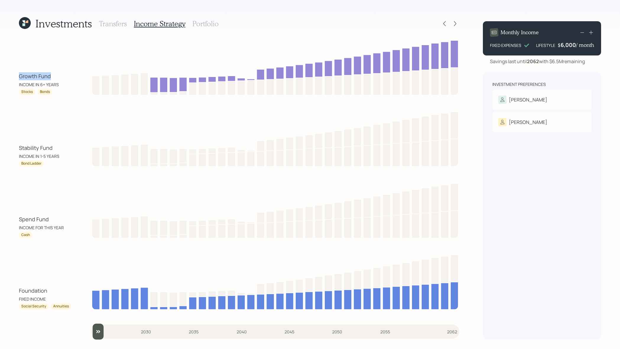
click at [19, 78] on div "Growth Fund" at bounding box center [45, 76] width 53 height 8
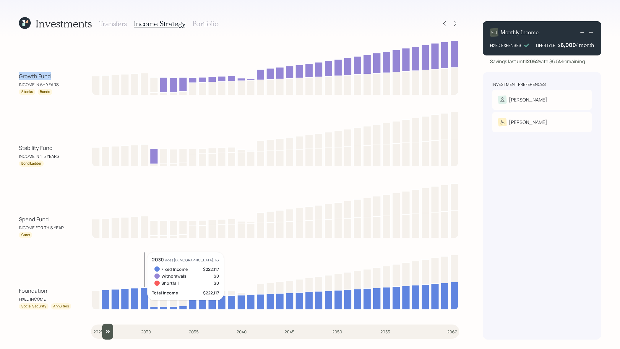
drag, startPoint x: 96, startPoint y: 332, endPoint x: 101, endPoint y: 331, distance: 5.0
type input "2026"
click at [101, 331] on input "slider" at bounding box center [275, 332] width 368 height 16
click at [8, 195] on div "Investments Transfers Income Strategy Portfolio Growth Fund INCOME IN 6+ YEARS …" at bounding box center [310, 174] width 620 height 349
drag, startPoint x: 53, startPoint y: 219, endPoint x: 13, endPoint y: 218, distance: 39.6
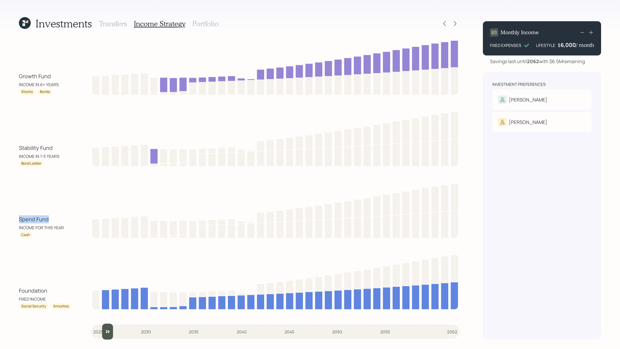
click at [13, 218] on div "Investments Transfers Income Strategy Portfolio Growth Fund INCOME IN 6+ YEARS …" at bounding box center [310, 174] width 620 height 349
click at [63, 197] on div "Spend Fund INCOME FOR THIS YEAR Cash" at bounding box center [239, 209] width 440 height 57
click at [205, 26] on h3 "Portfolio" at bounding box center [205, 23] width 26 height 9
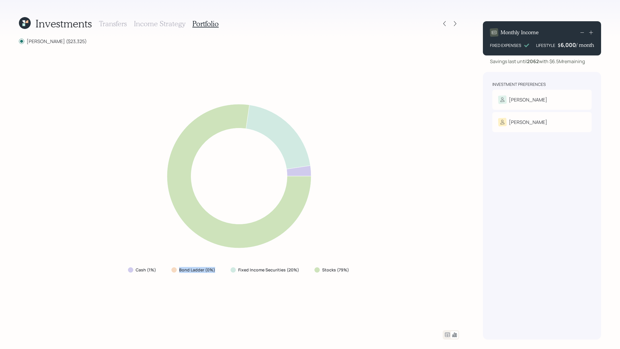
drag, startPoint x: 216, startPoint y: 272, endPoint x: 178, endPoint y: 269, distance: 38.2
click at [178, 269] on div "Bond Ladder (0%)" at bounding box center [193, 270] width 45 height 6
click at [74, 126] on div "Cash (1%) Bond Ladder (0%) Fixed Income Securities (20%) Stocks (79%)" at bounding box center [239, 188] width 440 height 272
drag, startPoint x: 68, startPoint y: 43, endPoint x: 46, endPoint y: 44, distance: 22.2
click at [46, 44] on div "[PERSON_NAME] ($23,325)" at bounding box center [239, 41] width 440 height 7
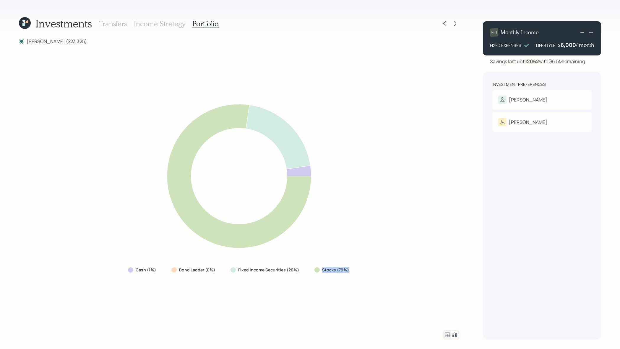
drag, startPoint x: 353, startPoint y: 266, endPoint x: 346, endPoint y: 279, distance: 15.2
click at [346, 279] on div "Cash (1%) Bond Ladder (0%) Fixed Income Securities (20%) Stocks (79%)" at bounding box center [239, 188] width 440 height 272
drag, startPoint x: 299, startPoint y: 271, endPoint x: 234, endPoint y: 274, distance: 65.9
click at [234, 274] on div "Fixed Income Securities (20%)" at bounding box center [265, 270] width 79 height 11
click at [447, 334] on icon at bounding box center [447, 335] width 7 height 7
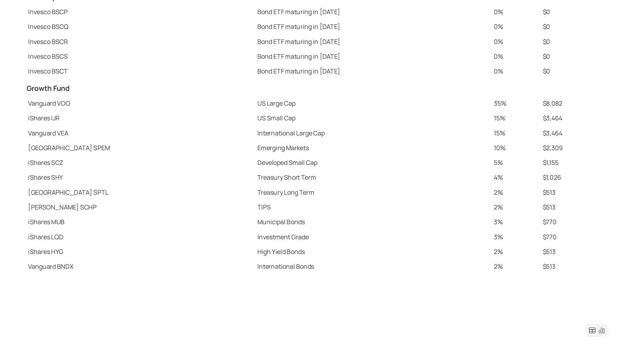
click at [206, 188] on td "International Large Cap" at bounding box center [281, 185] width 178 height 11
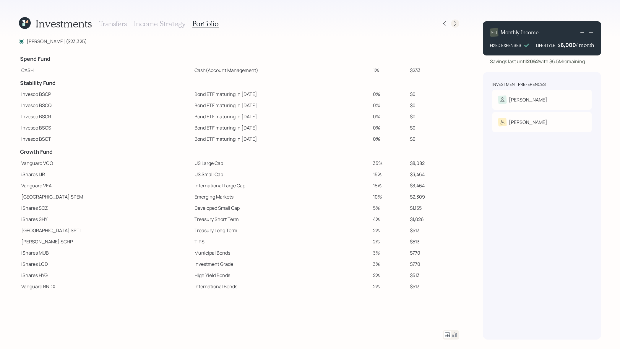
click at [455, 24] on icon at bounding box center [455, 24] width 6 height 6
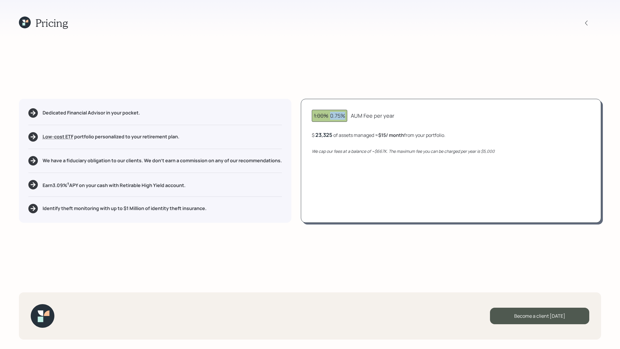
drag, startPoint x: 346, startPoint y: 115, endPoint x: 331, endPoint y: 115, distance: 14.8
click at [331, 115] on div "1.00% 0.75%" at bounding box center [329, 116] width 35 height 12
drag, startPoint x: 333, startPoint y: 133, endPoint x: 312, endPoint y: 134, distance: 20.7
click at [312, 134] on div "1.00% 0.75% AUM Fee per year $ 23325 of assets managed ≈ $15 / month from your …" at bounding box center [451, 161] width 300 height 124
click at [314, 134] on div "$ 23,325 of assets managed ≈ $15 / month from your portfolio ." at bounding box center [378, 134] width 133 height 7
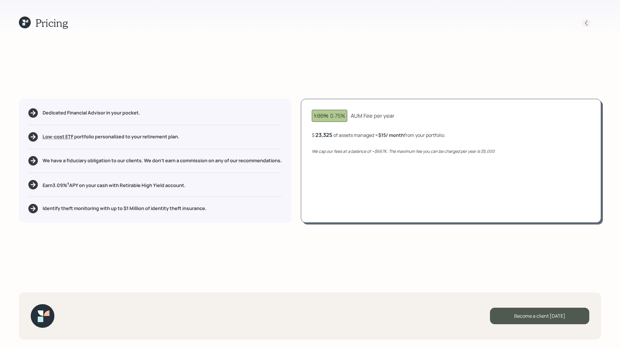
click at [585, 24] on icon at bounding box center [586, 23] width 6 height 6
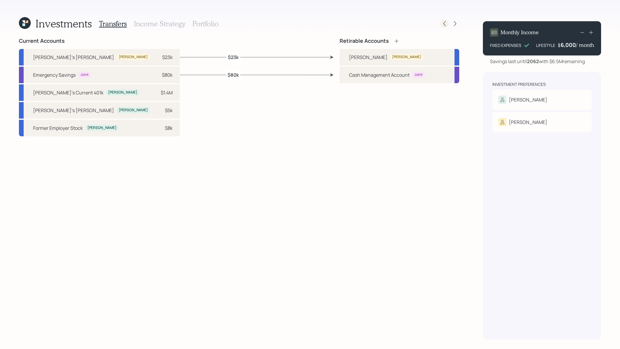
click at [440, 24] on div at bounding box center [449, 23] width 19 height 8
click at [445, 24] on icon at bounding box center [444, 24] width 6 height 6
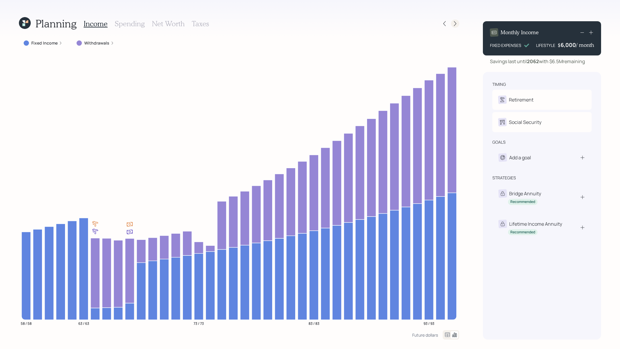
click at [453, 23] on icon at bounding box center [455, 24] width 6 height 6
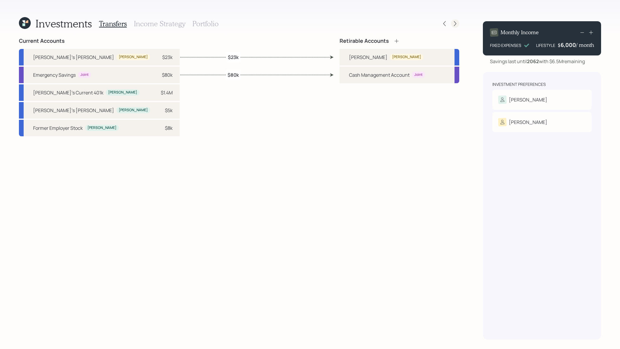
click at [453, 21] on icon at bounding box center [455, 24] width 6 height 6
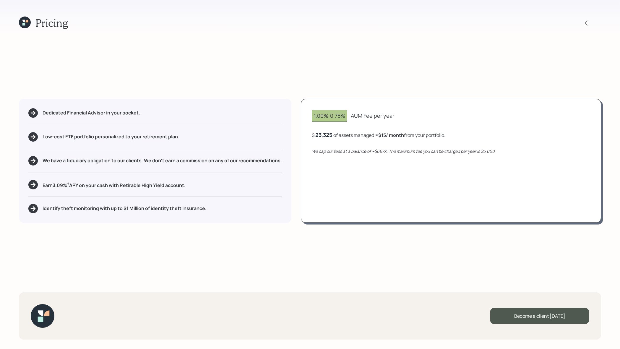
click at [28, 22] on icon at bounding box center [25, 23] width 12 height 12
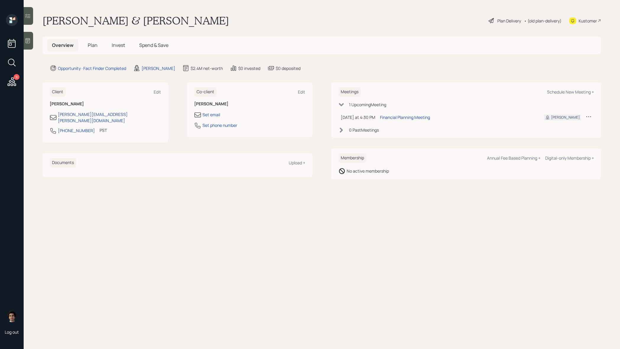
click at [96, 47] on span "Plan" at bounding box center [93, 45] width 10 height 6
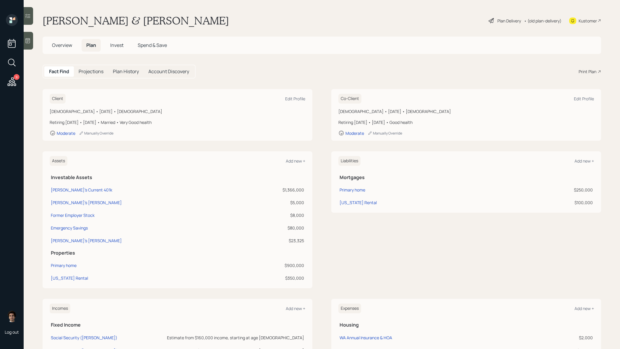
click at [586, 69] on div "Print Plan" at bounding box center [587, 72] width 18 height 6
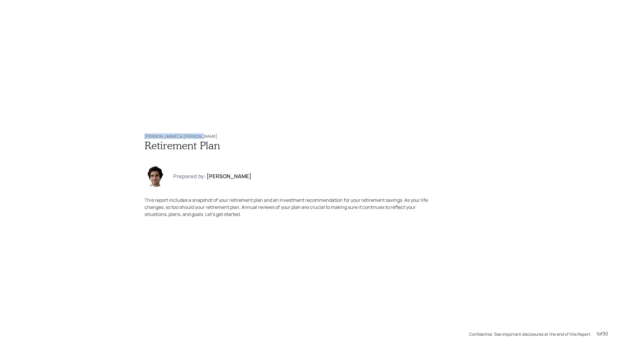
drag, startPoint x: 196, startPoint y: 134, endPoint x: 210, endPoint y: 136, distance: 14.0
click at [210, 136] on h6 "[PERSON_NAME] & [PERSON_NAME]" at bounding box center [309, 136] width 331 height 5
copy h6 "[PERSON_NAME] & [PERSON_NAME]"
click at [227, 116] on div "Lance & Kimberly Proffit Retirement Plan Prepared by: Harrison Schaefer This re…" at bounding box center [310, 174] width 620 height 349
